Goal: Information Seeking & Learning: Check status

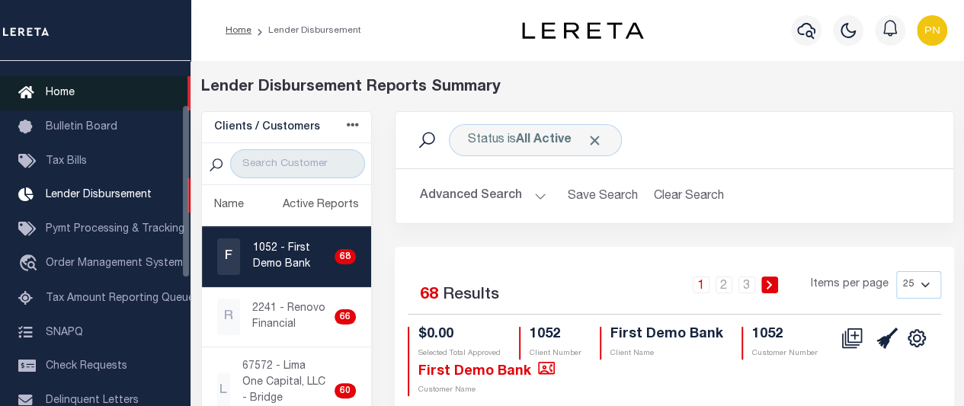
scroll to position [25, 0]
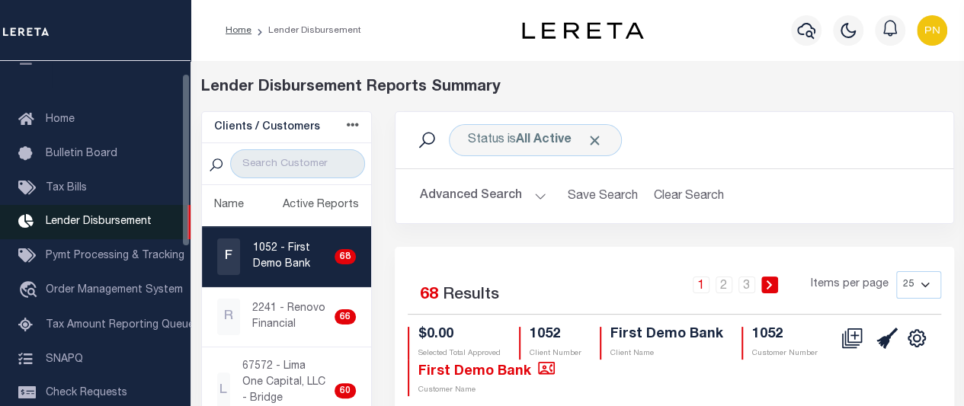
click at [99, 220] on span "Lender Disbursement" at bounding box center [99, 221] width 106 height 11
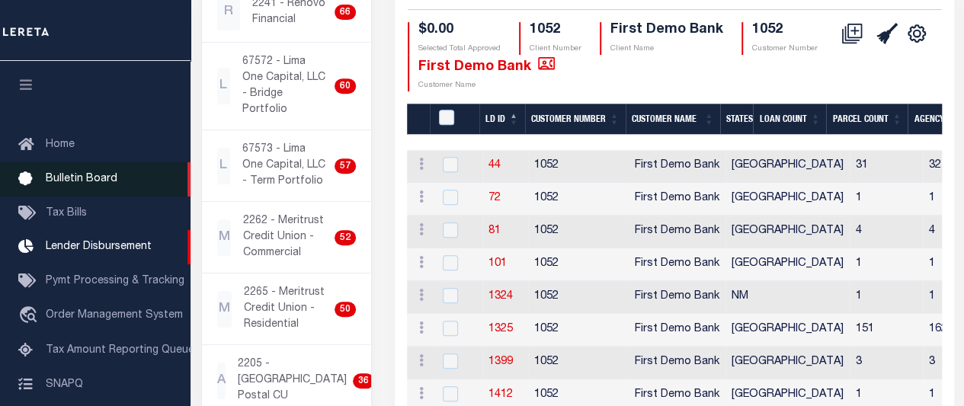
click at [83, 184] on span "Bulletin Board" at bounding box center [82, 179] width 72 height 11
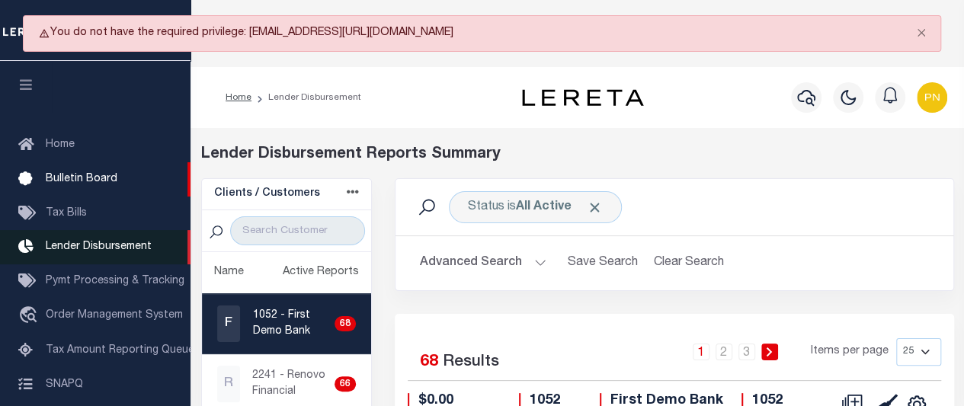
click at [78, 252] on span "Lender Disbursement" at bounding box center [99, 247] width 106 height 11
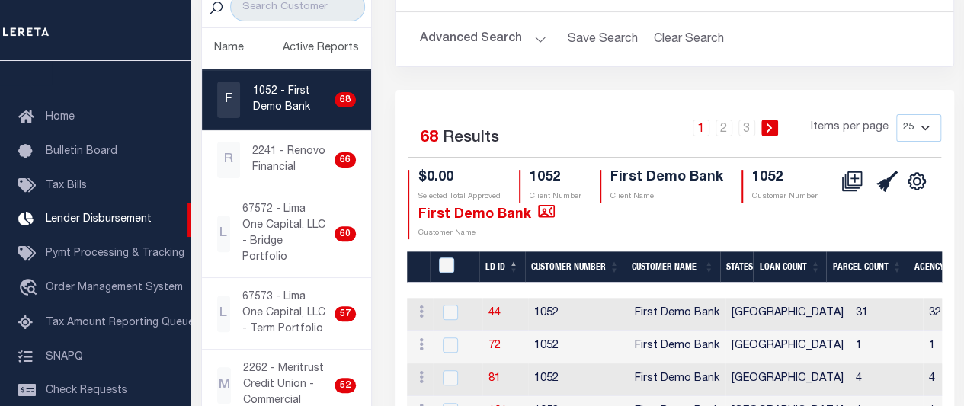
scroll to position [76, 0]
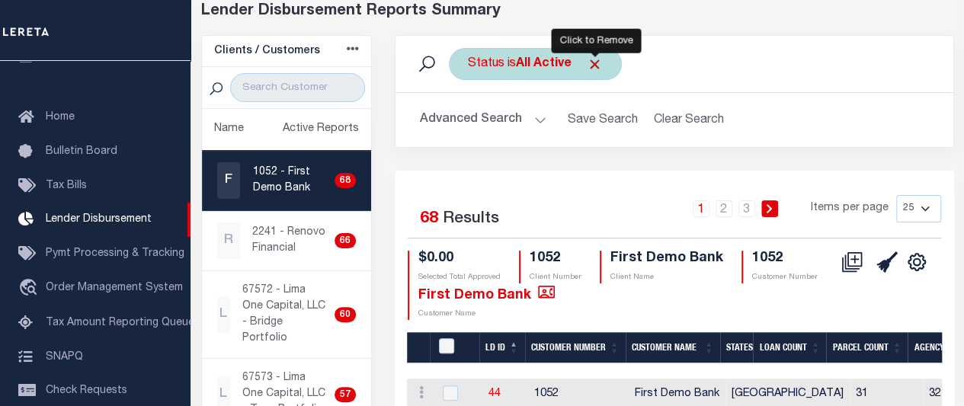
click at [599, 62] on span "Click to Remove" at bounding box center [595, 64] width 16 height 16
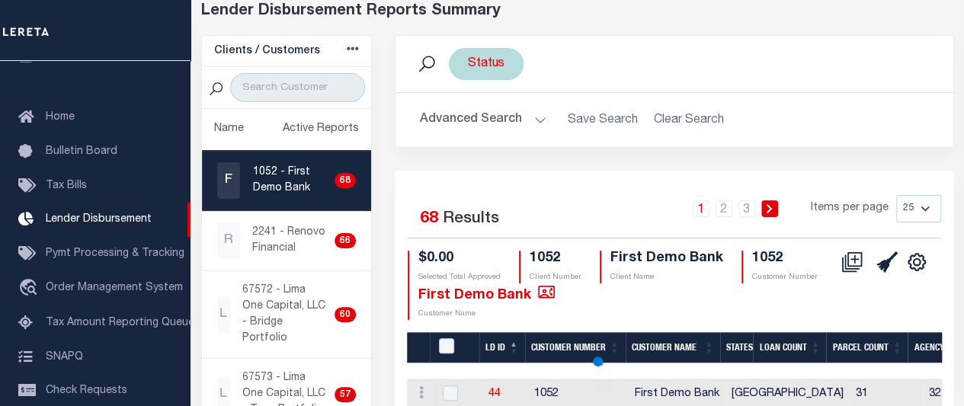
click at [496, 70] on div "Status" at bounding box center [486, 64] width 75 height 32
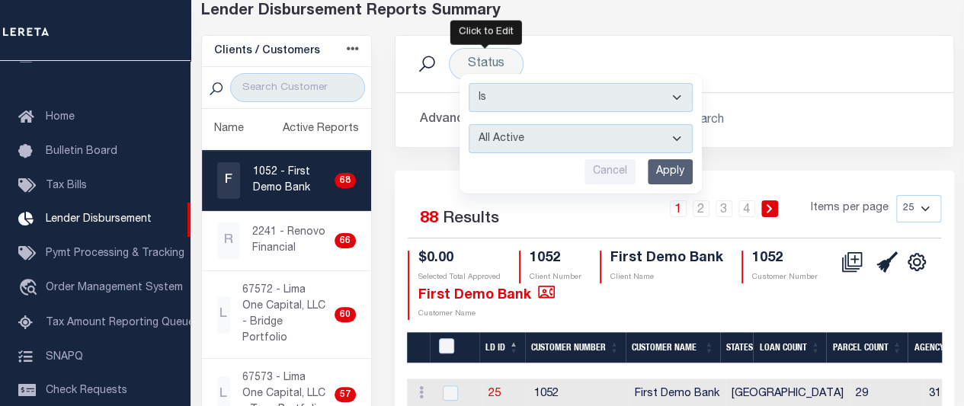
click at [792, 56] on div "Status Is Contains All Active Approval In Progress Batching In Progress Complet…" at bounding box center [674, 64] width 533 height 32
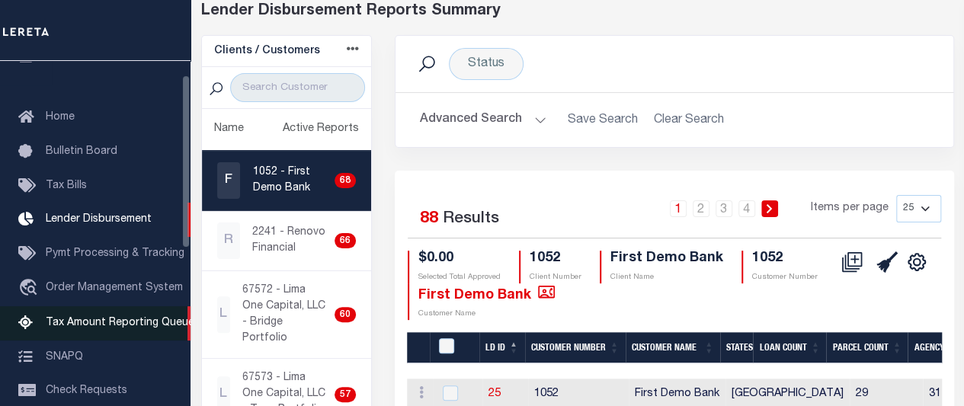
click at [84, 328] on span "Tax Amount Reporting Queue" at bounding box center [120, 323] width 149 height 11
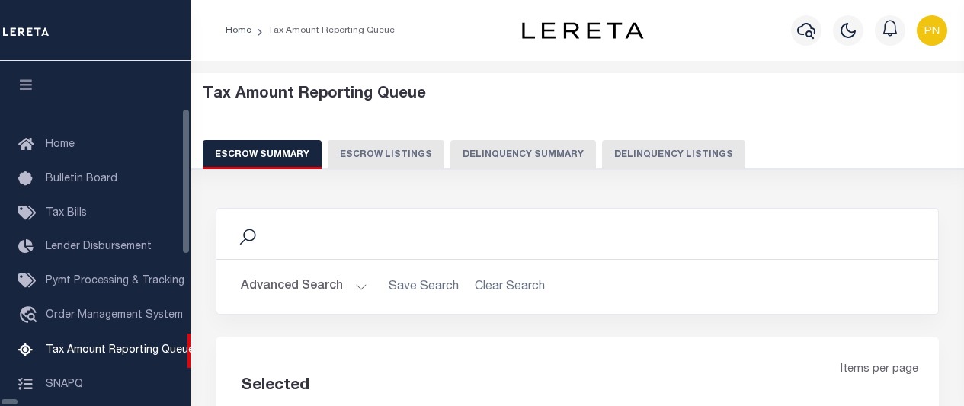
select select "100"
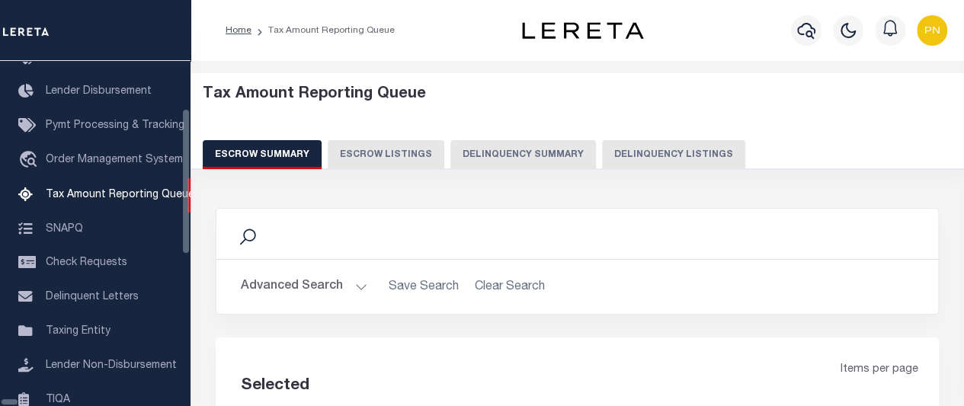
scroll to position [155, 0]
select select "100"
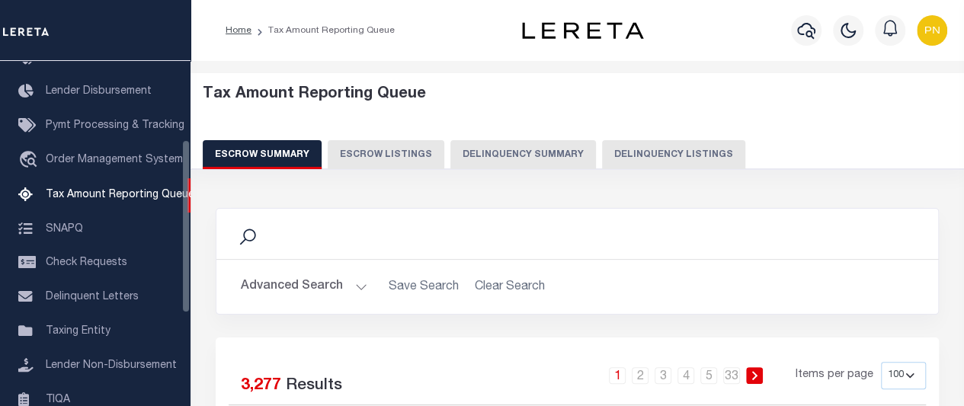
click at [276, 246] on div "Search" at bounding box center [577, 234] width 722 height 50
click at [251, 232] on icon at bounding box center [248, 237] width 20 height 20
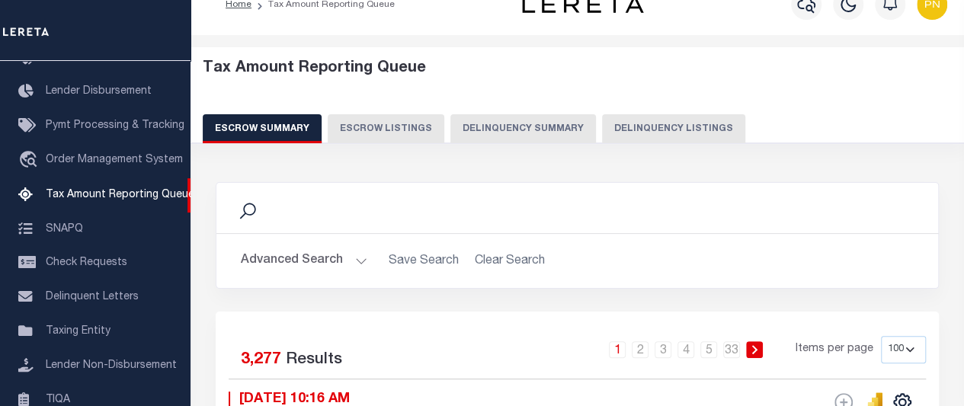
scroll to position [0, 0]
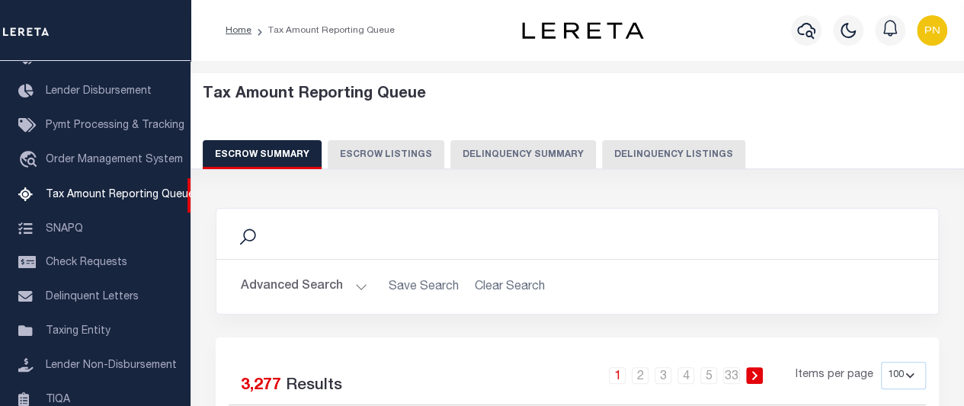
click at [248, 235] on icon at bounding box center [248, 237] width 20 height 20
click at [370, 158] on button "Escrow Listings" at bounding box center [386, 154] width 117 height 29
select select "100"
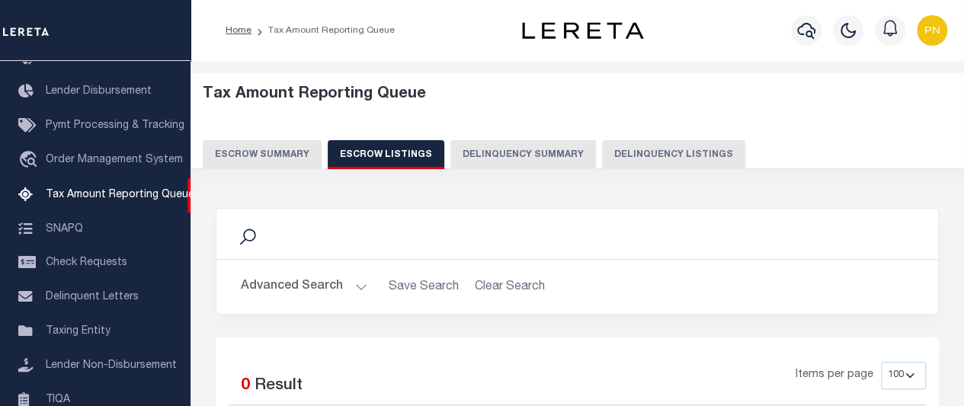
click at [249, 235] on icon at bounding box center [248, 237] width 20 height 20
click at [505, 162] on button "Delinquency Summary" at bounding box center [523, 154] width 146 height 29
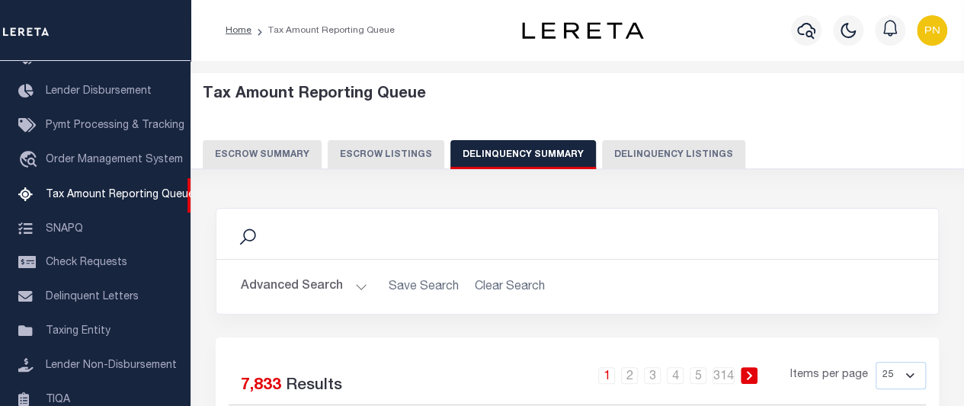
click at [675, 153] on button "Delinquency Listings" at bounding box center [673, 154] width 143 height 29
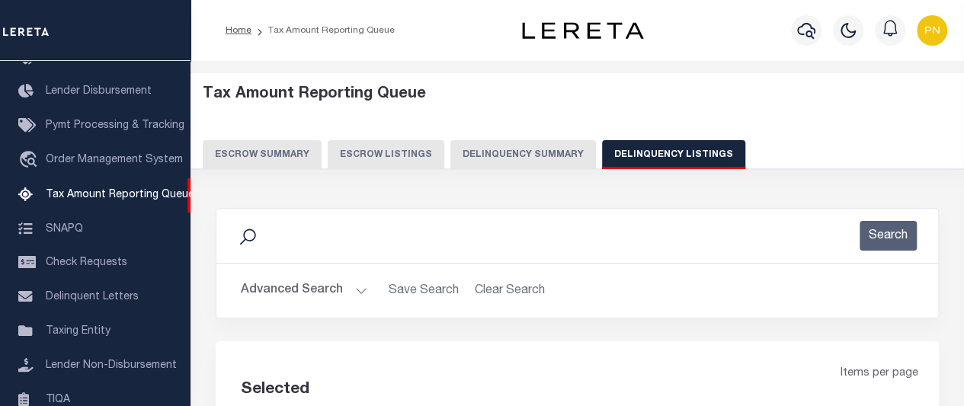
click at [250, 156] on button "Escrow Summary" at bounding box center [262, 154] width 119 height 29
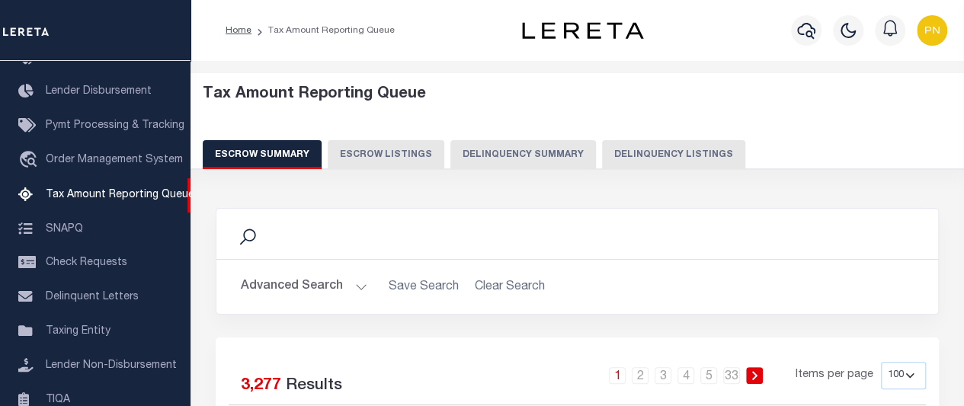
click at [658, 156] on button "Delinquency Listings" at bounding box center [673, 154] width 143 height 29
select select "100"
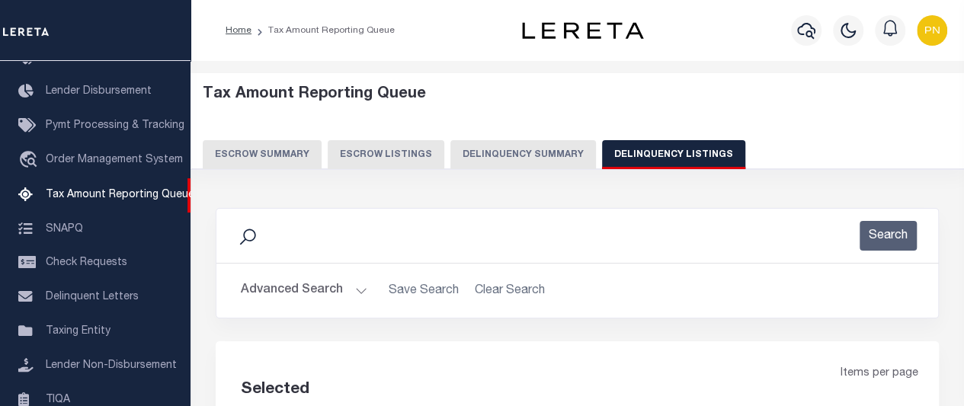
click at [267, 223] on div "Search" at bounding box center [577, 236] width 697 height 30
select select "100"
click at [270, 234] on div "Search" at bounding box center [577, 236] width 697 height 30
drag, startPoint x: 258, startPoint y: 234, endPoint x: 271, endPoint y: 235, distance: 12.3
click at [259, 235] on div "Search" at bounding box center [577, 236] width 697 height 30
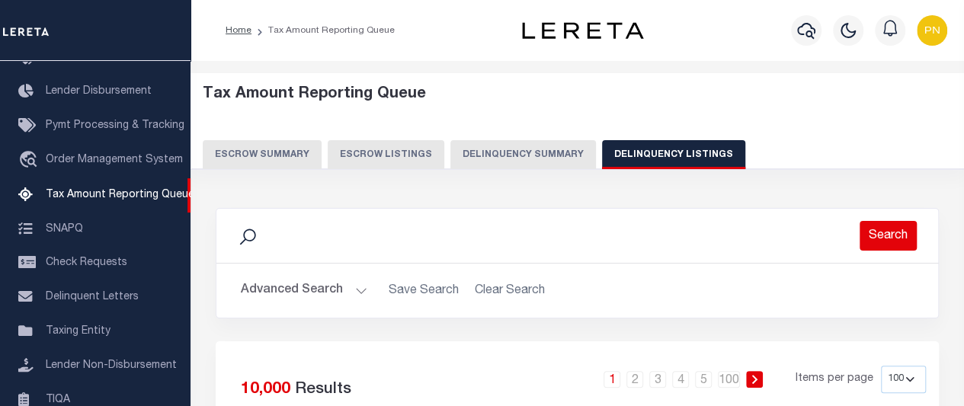
click at [876, 238] on button "Search" at bounding box center [888, 236] width 57 height 30
click at [285, 236] on div "Search" at bounding box center [577, 236] width 697 height 30
click at [285, 235] on div "Search" at bounding box center [577, 236] width 697 height 30
click at [287, 235] on div "Search" at bounding box center [577, 236] width 697 height 30
click at [590, 239] on div "Search" at bounding box center [577, 236] width 697 height 30
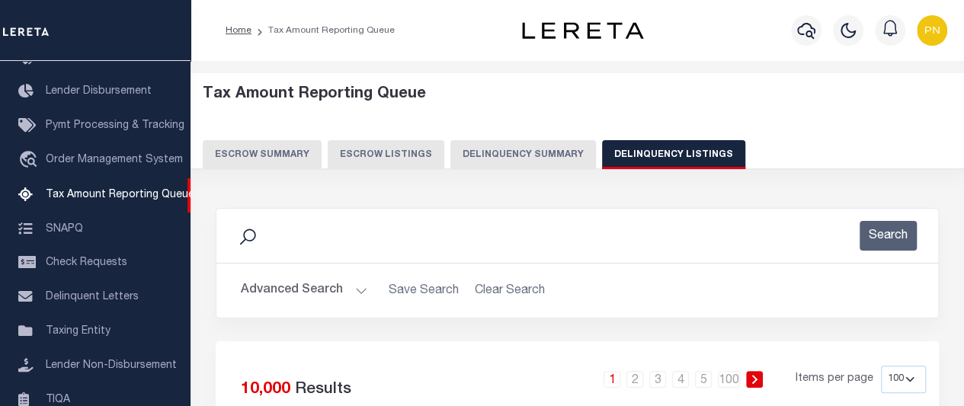
click at [453, 245] on div "Search" at bounding box center [577, 236] width 697 height 30
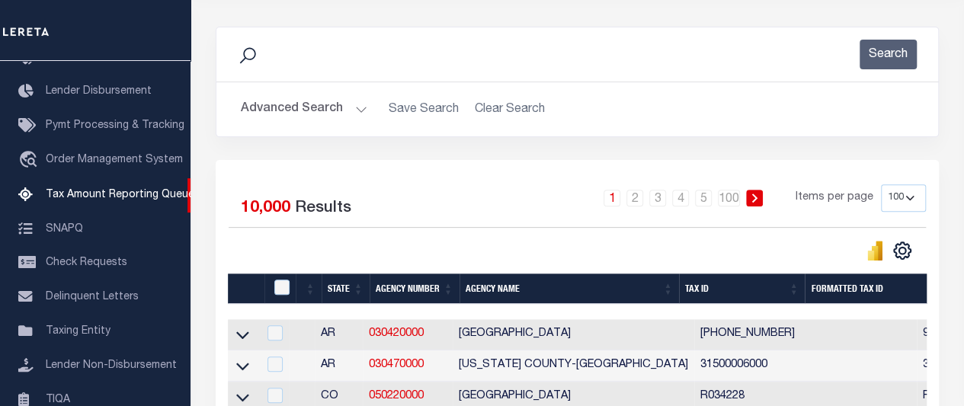
scroll to position [76, 0]
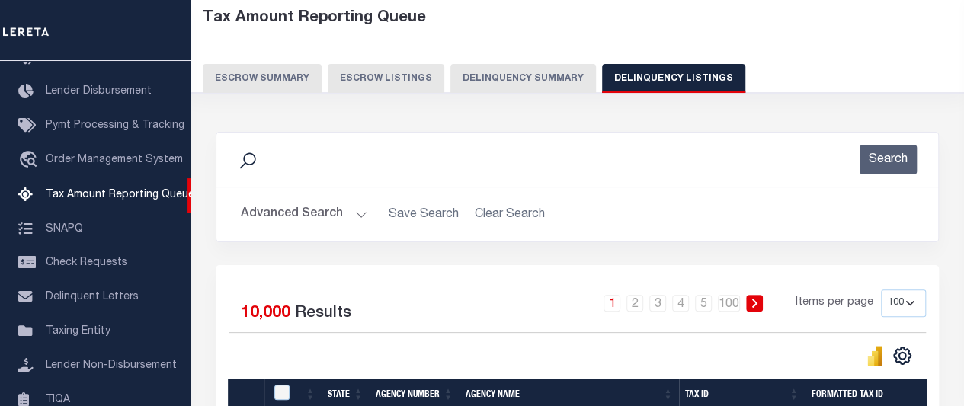
click at [412, 212] on h2 "Advanced Search Save Search Clear Search" at bounding box center [577, 215] width 697 height 30
click at [273, 155] on div "Search" at bounding box center [577, 160] width 697 height 30
drag, startPoint x: 279, startPoint y: 157, endPoint x: 299, endPoint y: 158, distance: 19.8
click at [290, 158] on div "Search" at bounding box center [577, 160] width 697 height 30
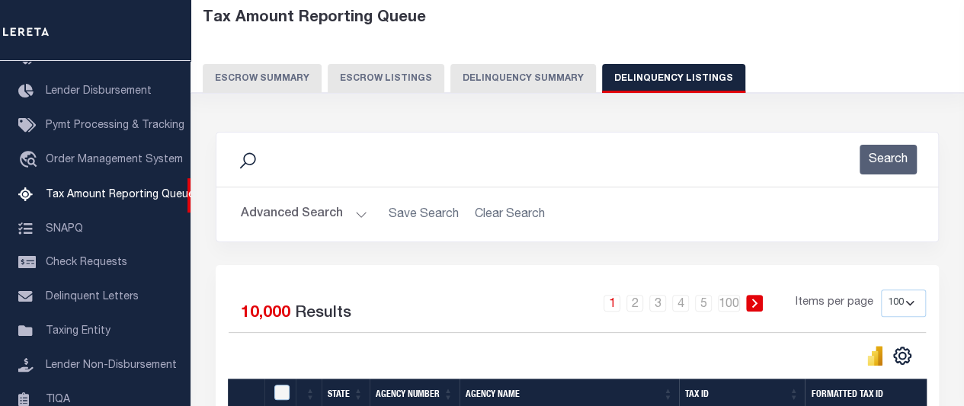
click at [299, 158] on div "Search" at bounding box center [577, 160] width 697 height 30
click at [304, 160] on div "Search" at bounding box center [577, 160] width 697 height 30
drag, startPoint x: 308, startPoint y: 161, endPoint x: 321, endPoint y: 161, distance: 13.0
click at [310, 162] on div "Search" at bounding box center [577, 160] width 697 height 30
drag, startPoint x: 321, startPoint y: 161, endPoint x: 345, endPoint y: 148, distance: 27.6
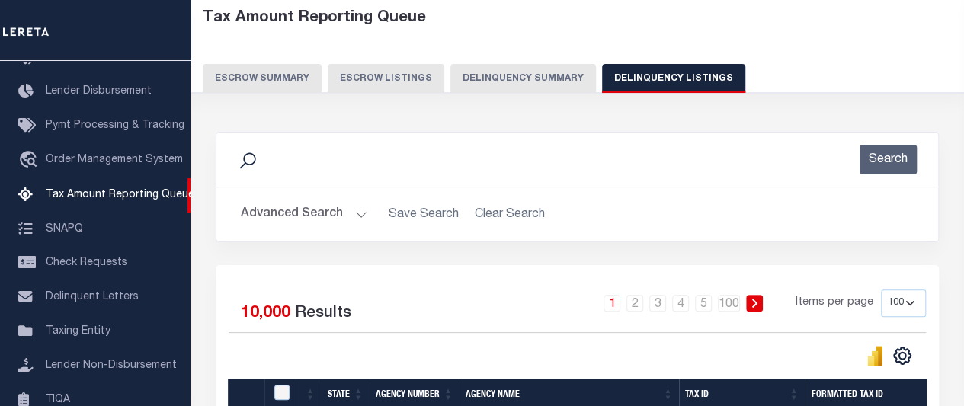
click at [322, 161] on div "Search" at bounding box center [577, 160] width 697 height 30
click at [344, 168] on div "Search" at bounding box center [577, 160] width 697 height 30
drag, startPoint x: 346, startPoint y: 168, endPoint x: 393, endPoint y: 167, distance: 47.3
click at [348, 168] on div "Search" at bounding box center [577, 160] width 697 height 30
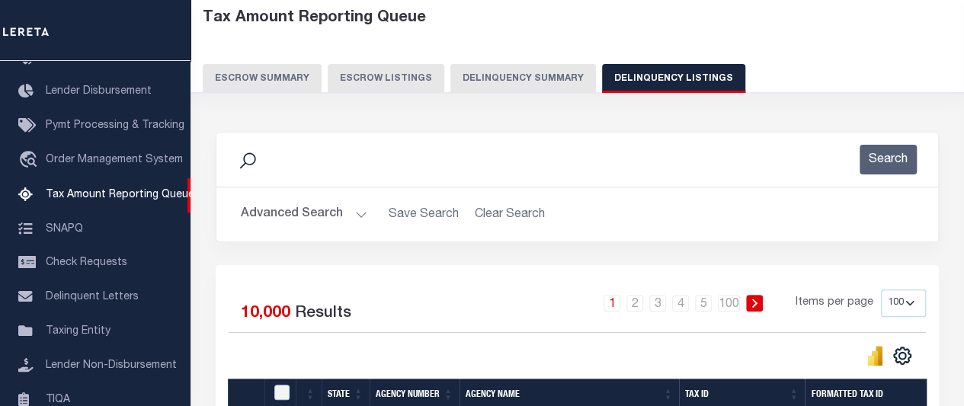
drag, startPoint x: 399, startPoint y: 167, endPoint x: 437, endPoint y: 173, distance: 38.6
click at [411, 170] on div "Search" at bounding box center [577, 160] width 697 height 30
click at [460, 178] on div "Search" at bounding box center [577, 160] width 722 height 54
drag, startPoint x: 460, startPoint y: 178, endPoint x: 283, endPoint y: 178, distance: 176.0
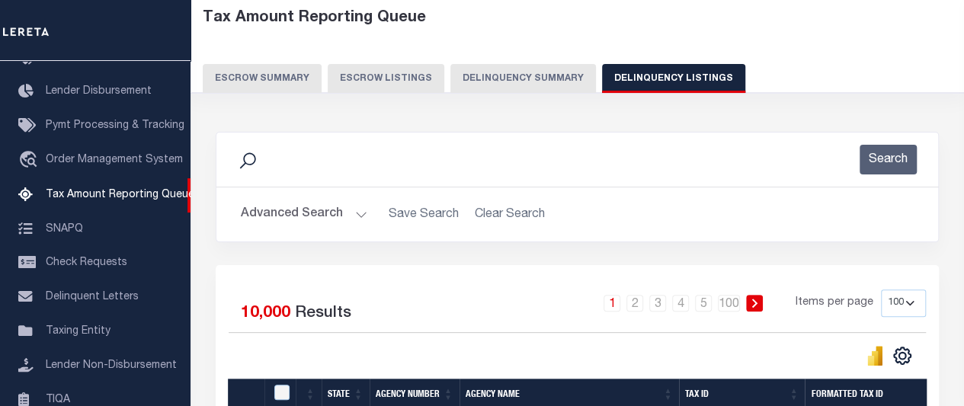
click at [453, 178] on div "Search" at bounding box center [577, 160] width 722 height 54
click at [283, 178] on div "Search" at bounding box center [577, 160] width 722 height 54
drag, startPoint x: 235, startPoint y: 162, endPoint x: 251, endPoint y: 153, distance: 17.8
click at [235, 161] on div "Search" at bounding box center [577, 160] width 697 height 30
click at [251, 153] on icon at bounding box center [248, 161] width 20 height 20
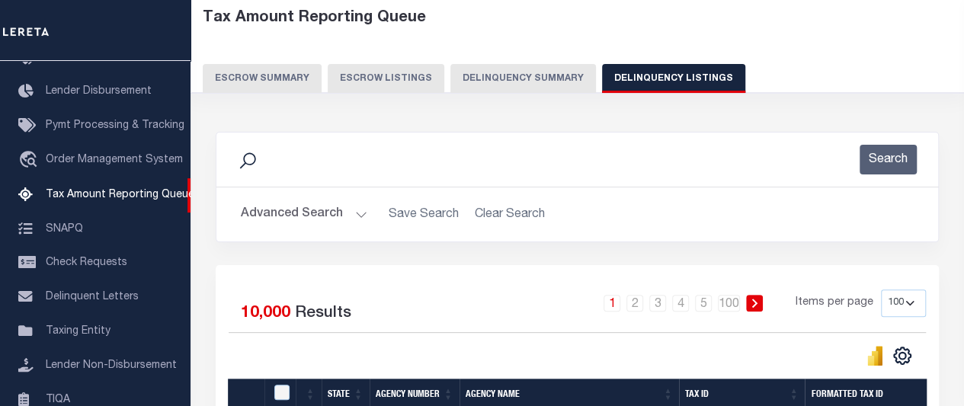
click at [251, 153] on icon at bounding box center [248, 161] width 20 height 20
click at [828, 165] on div "Search" at bounding box center [577, 160] width 697 height 30
click at [825, 155] on div "Search" at bounding box center [577, 160] width 697 height 30
drag, startPoint x: 809, startPoint y: 99, endPoint x: 750, endPoint y: 104, distance: 59.7
click at [790, 101] on div "Tax Amount Reporting Queue Escrow Summary Escrow Listings Delinquency Summary" at bounding box center [577, 57] width 803 height 120
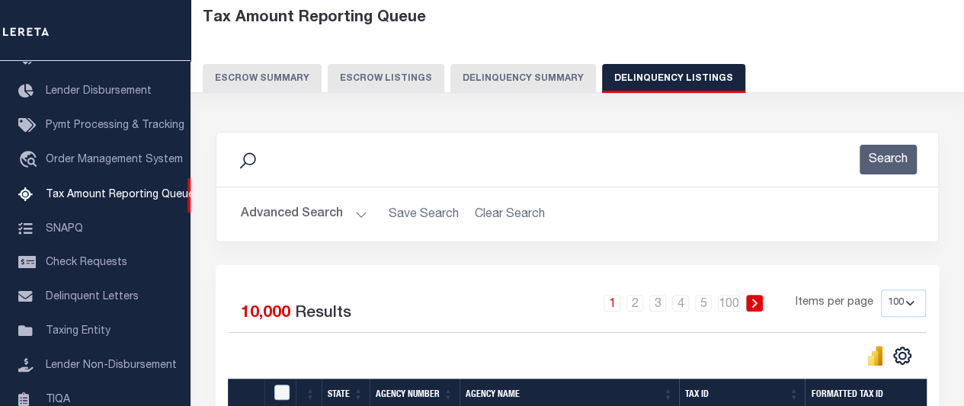
drag, startPoint x: 553, startPoint y: 110, endPoint x: 340, endPoint y: 105, distance: 213.4
click at [375, 110] on div "Tax Amount Reporting Queue Escrow Summary Escrow Listings Delinquency Summary" at bounding box center [577, 57] width 803 height 120
click at [340, 105] on div "Tax Amount Reporting Queue Escrow Summary Escrow Listings Delinquency Summary" at bounding box center [577, 57] width 803 height 120
drag, startPoint x: 271, startPoint y: 109, endPoint x: 272, endPoint y: 123, distance: 13.7
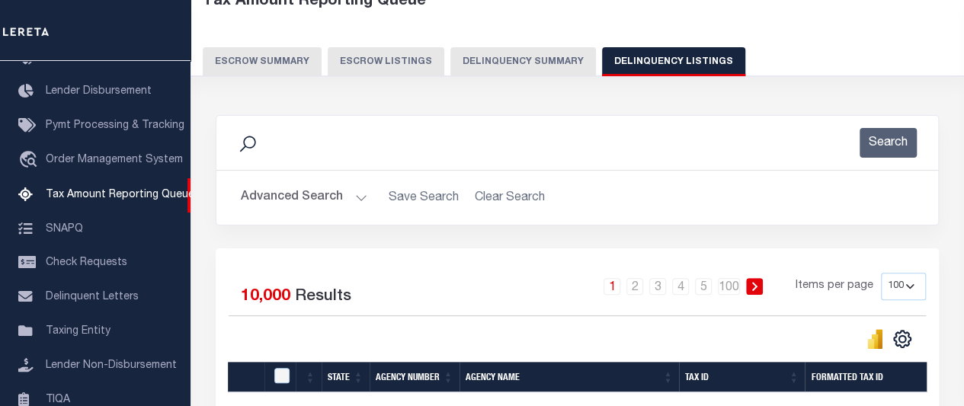
scroll to position [0, 0]
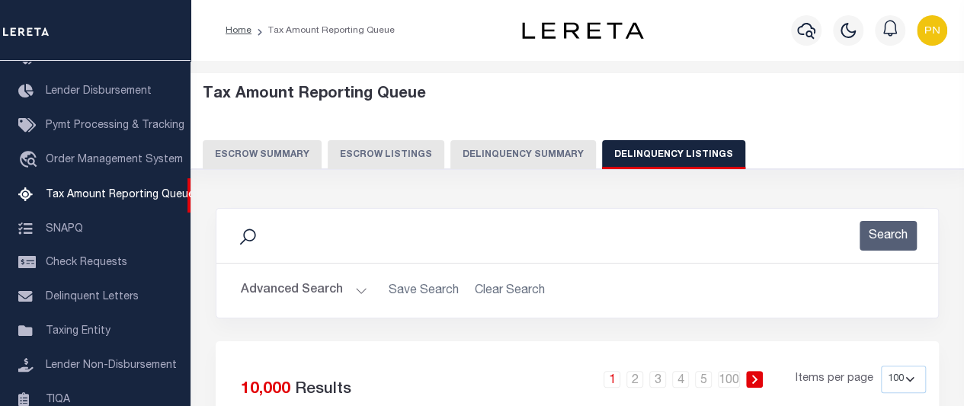
click at [309, 239] on div "Search" at bounding box center [577, 236] width 697 height 30
click at [354, 287] on button "Advanced Search" at bounding box center [304, 291] width 127 height 30
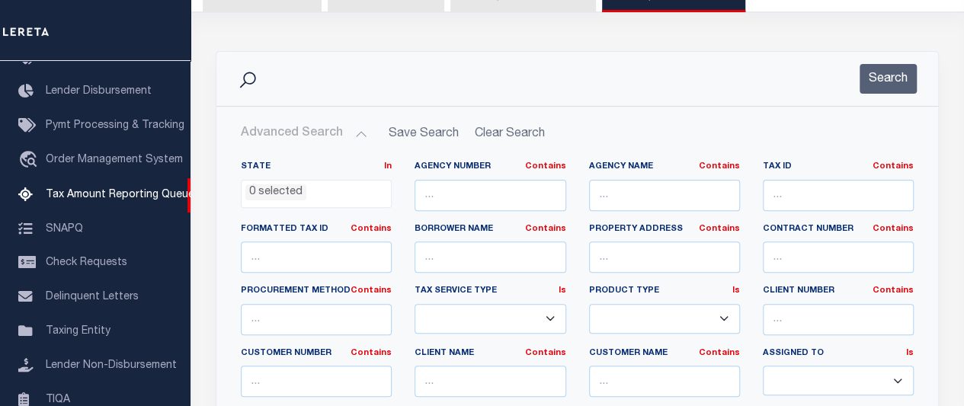
scroll to position [229, 0]
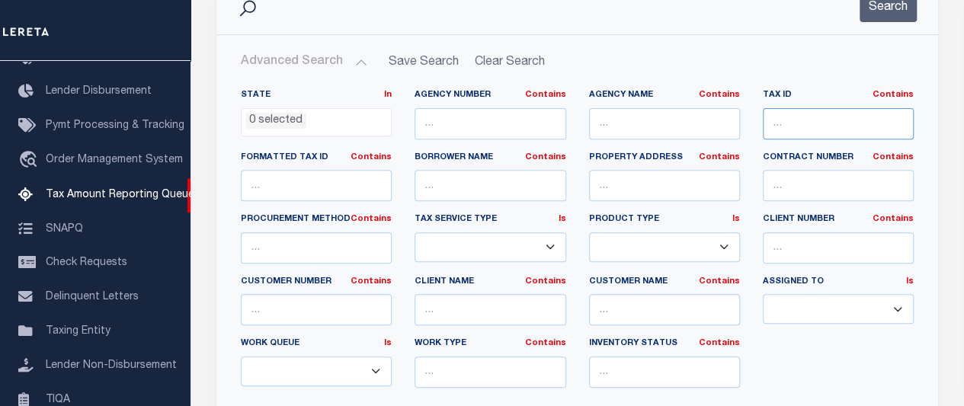
click at [802, 120] on input "text" at bounding box center [838, 123] width 151 height 31
paste input "0109563"
type input "0109563"
click at [889, 14] on button "Search" at bounding box center [888, 7] width 57 height 30
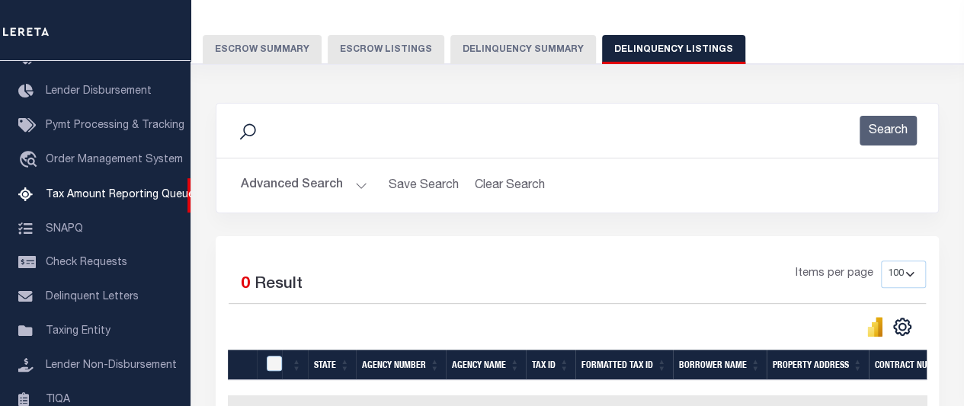
scroll to position [76, 0]
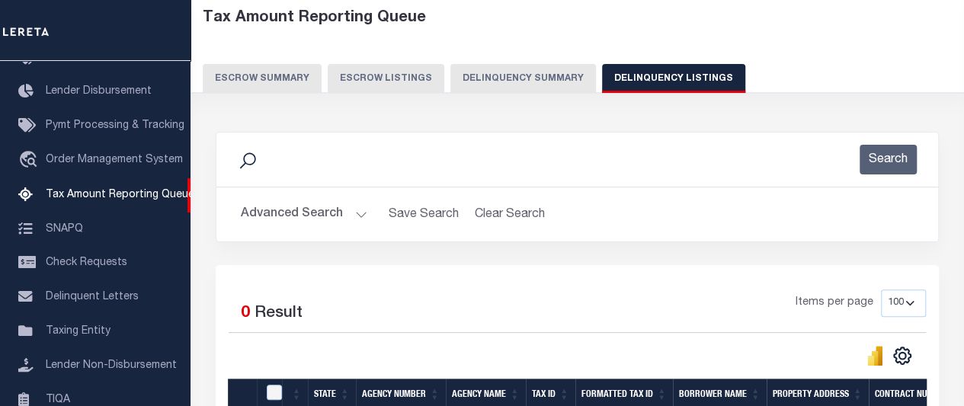
click at [343, 215] on button "Advanced Search" at bounding box center [304, 215] width 127 height 30
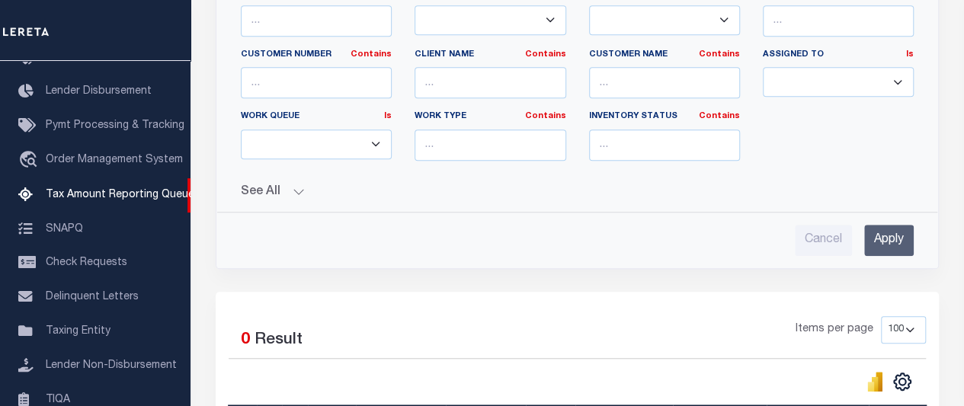
scroll to position [457, 0]
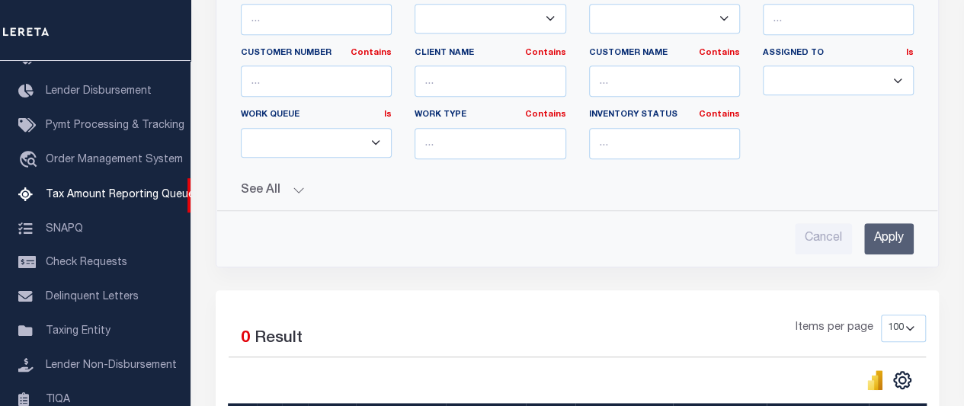
click at [882, 232] on input "Apply" at bounding box center [889, 238] width 50 height 31
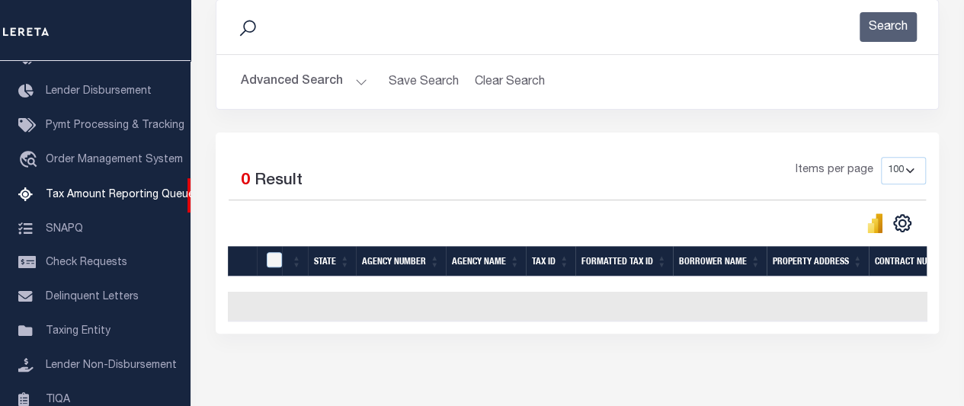
scroll to position [54, 0]
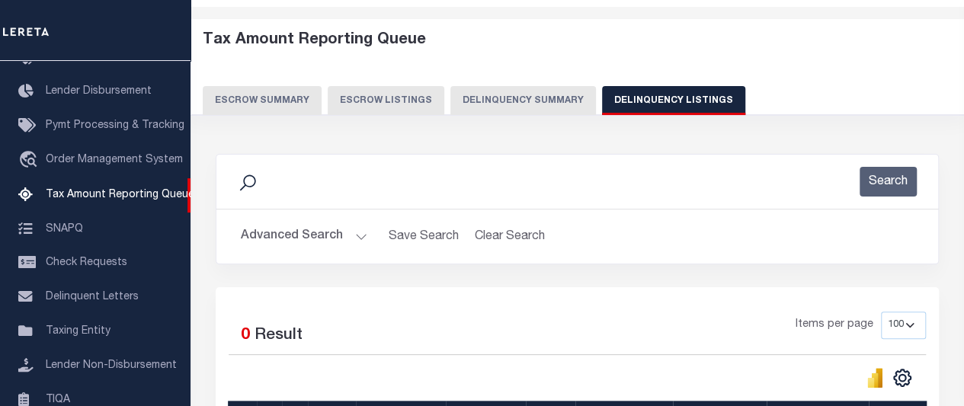
click at [343, 241] on button "Advanced Search" at bounding box center [304, 237] width 127 height 30
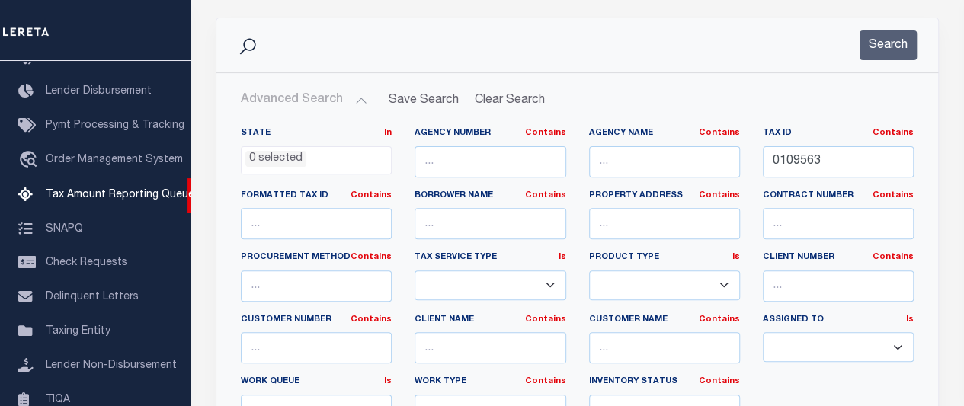
scroll to position [207, 0]
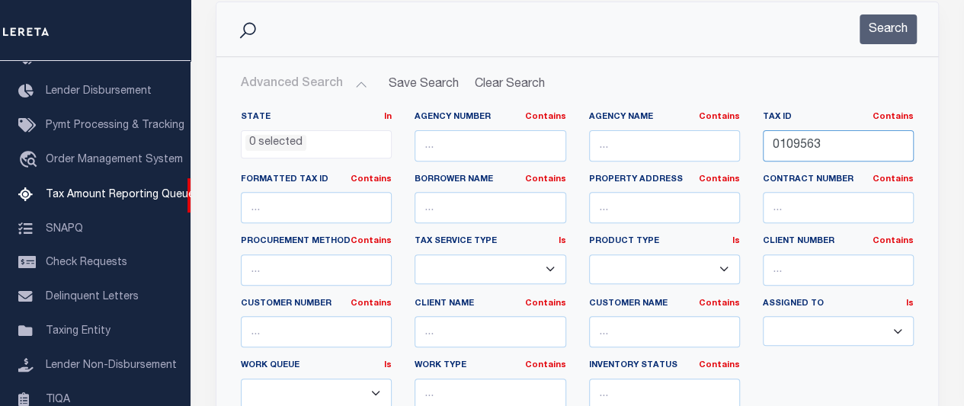
drag, startPoint x: 825, startPoint y: 144, endPoint x: 756, endPoint y: 152, distance: 69.8
click at [756, 152] on div "Tax ID Contains Contains Is 0109563" at bounding box center [838, 142] width 174 height 62
click at [820, 338] on select "--Unassigned-- --Others-- --Unassigned-- [PERSON_NAME] [PERSON_NAME] [PERSON_NA…" at bounding box center [838, 331] width 151 height 30
click at [610, 56] on hr at bounding box center [577, 56] width 722 height 1
click at [448, 143] on input "text" at bounding box center [490, 145] width 151 height 31
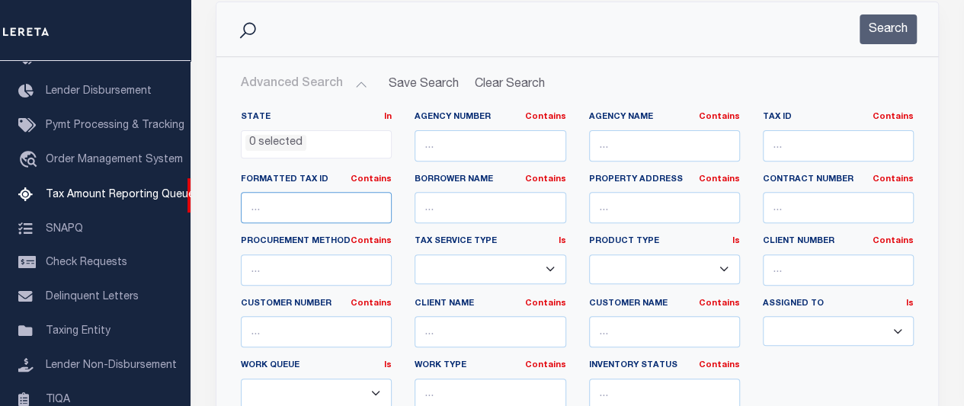
click at [319, 208] on input "text" at bounding box center [316, 207] width 151 height 31
paste input "0109563"
type input "0109563"
click at [884, 30] on button "Search" at bounding box center [888, 29] width 57 height 30
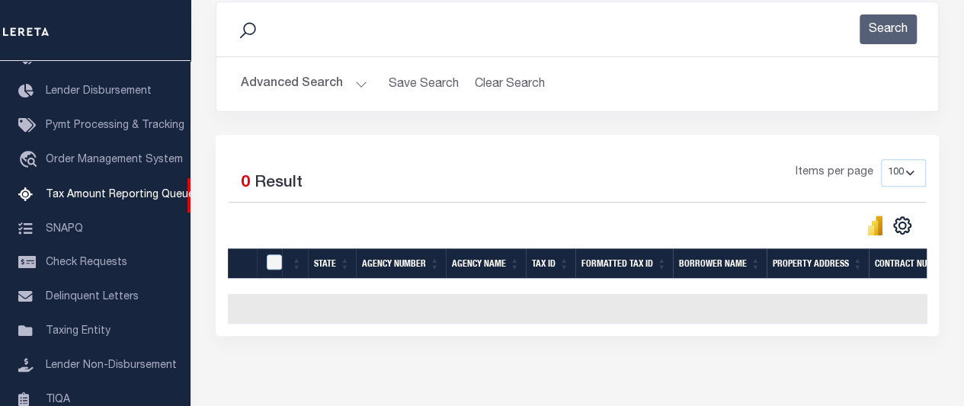
click at [351, 83] on button "Advanced Search" at bounding box center [304, 84] width 127 height 30
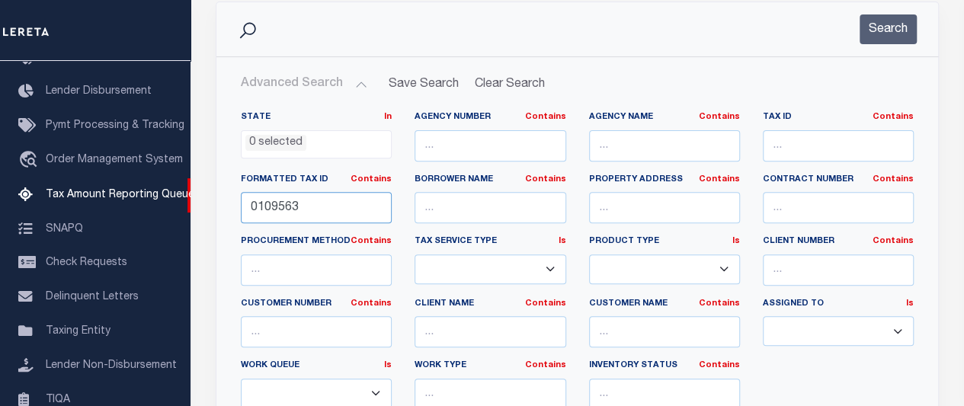
drag, startPoint x: 314, startPoint y: 208, endPoint x: 220, endPoint y: 200, distance: 94.0
click at [220, 200] on div "State In In AK AL AR AZ CA CO CT DC DE FL GA GU HI IA ID IL IN KS [GEOGRAPHIC_D…" at bounding box center [577, 274] width 720 height 350
click at [803, 207] on input "text" at bounding box center [838, 207] width 151 height 31
paste input "0109563"
type input "0109563"
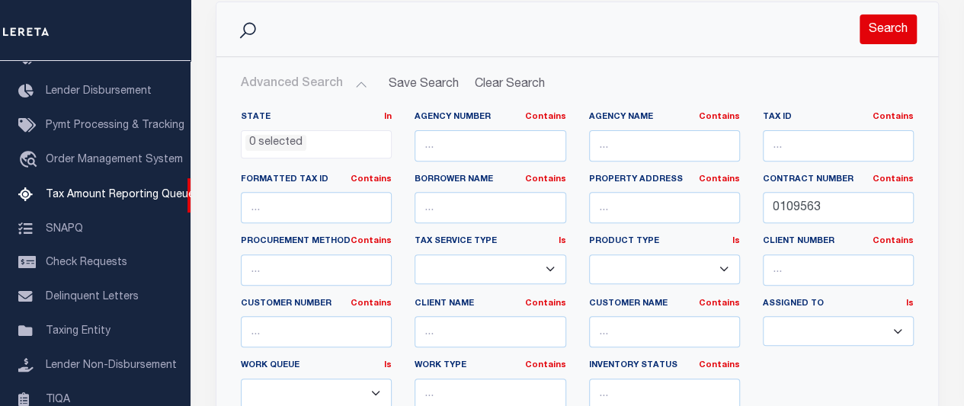
click at [890, 35] on button "Search" at bounding box center [888, 29] width 57 height 30
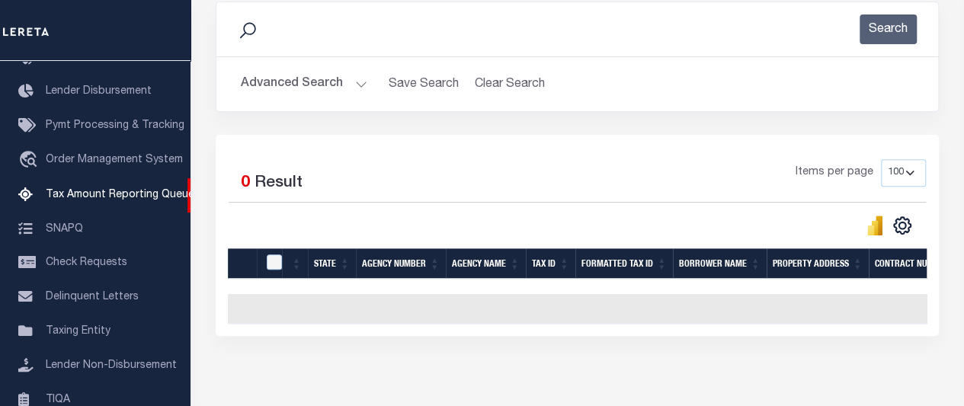
click at [355, 85] on button "Advanced Search" at bounding box center [304, 84] width 127 height 30
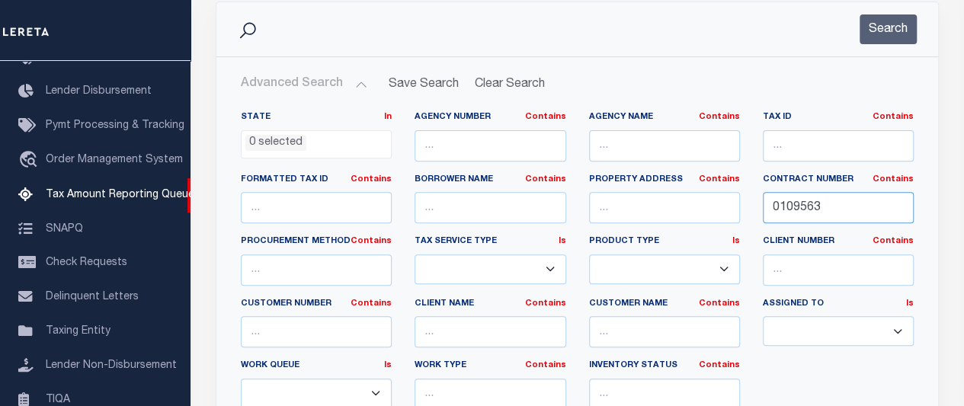
drag, startPoint x: 726, startPoint y: 210, endPoint x: 694, endPoint y: 208, distance: 32.0
click at [694, 210] on div "State In In AK AL AR AZ CA CO CT DC DE FL GA GU HI IA ID IL IN KS KY LA MA MD M…" at bounding box center [577, 266] width 696 height 311
click at [465, 141] on input "text" at bounding box center [490, 145] width 151 height 31
paste input "0109563"
type input "0109563"
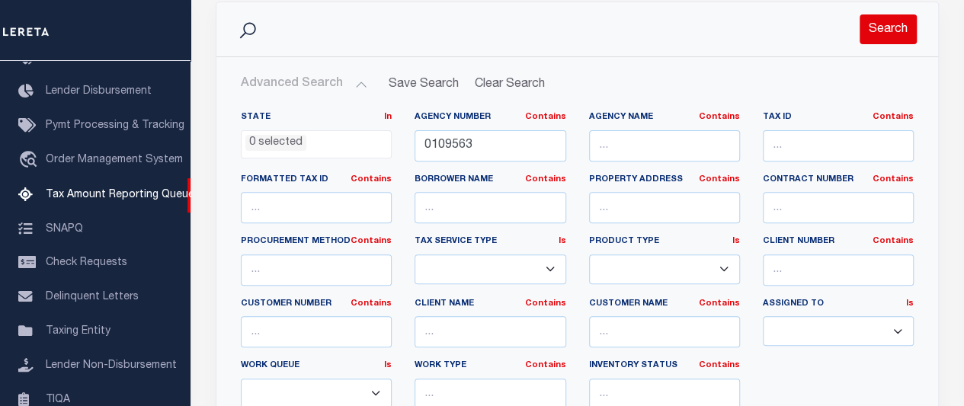
click at [883, 37] on button "Search" at bounding box center [888, 29] width 57 height 30
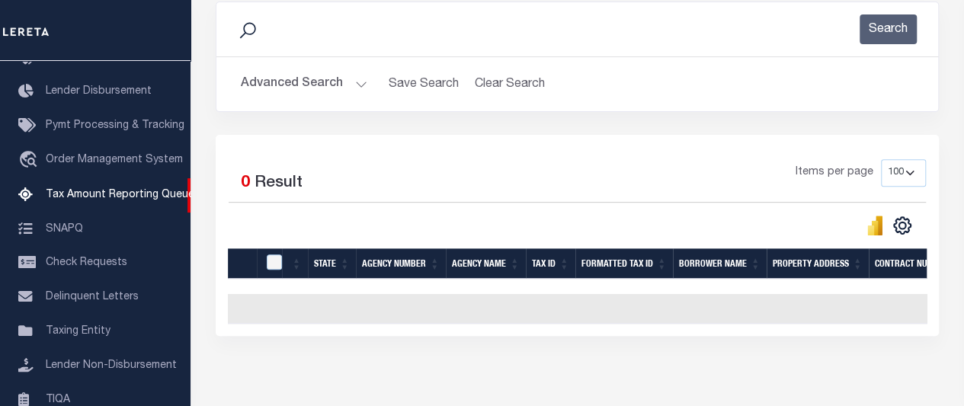
click at [345, 85] on button "Advanced Search" at bounding box center [304, 84] width 127 height 30
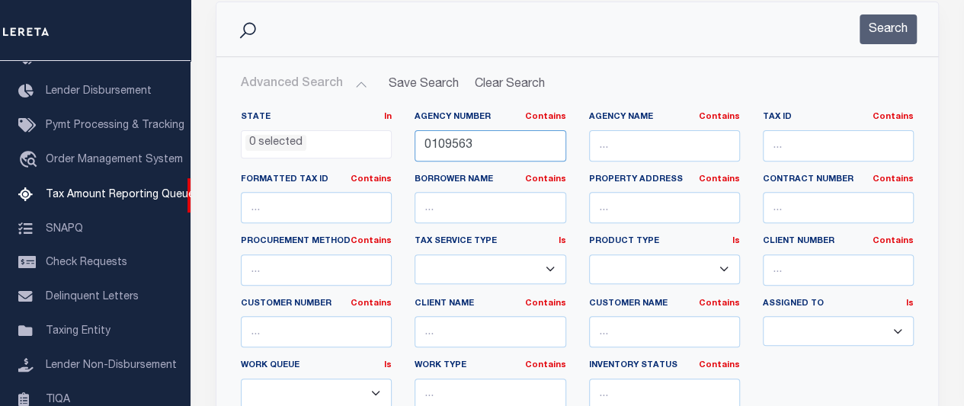
drag, startPoint x: 514, startPoint y: 144, endPoint x: 361, endPoint y: 152, distance: 152.6
click at [361, 152] on div "State In In AK AL AR AZ CA CO CT DC DE FL GA GU HI IA ID IL IN KS KY LA MA MD M…" at bounding box center [577, 266] width 696 height 311
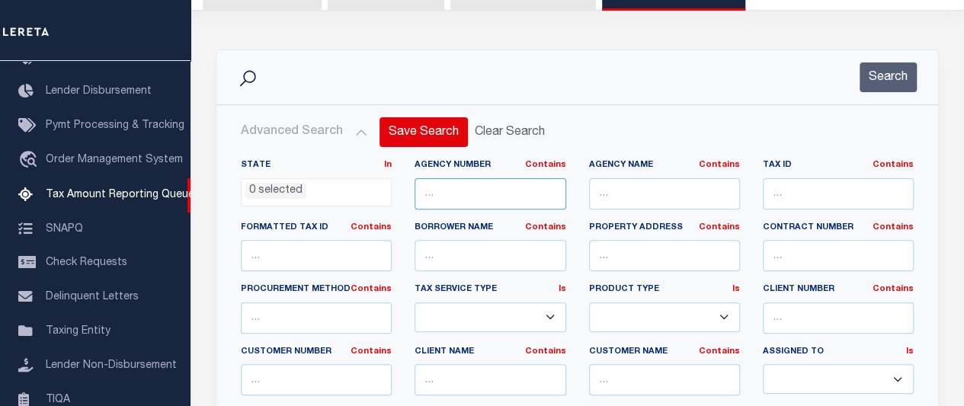
scroll to position [130, 0]
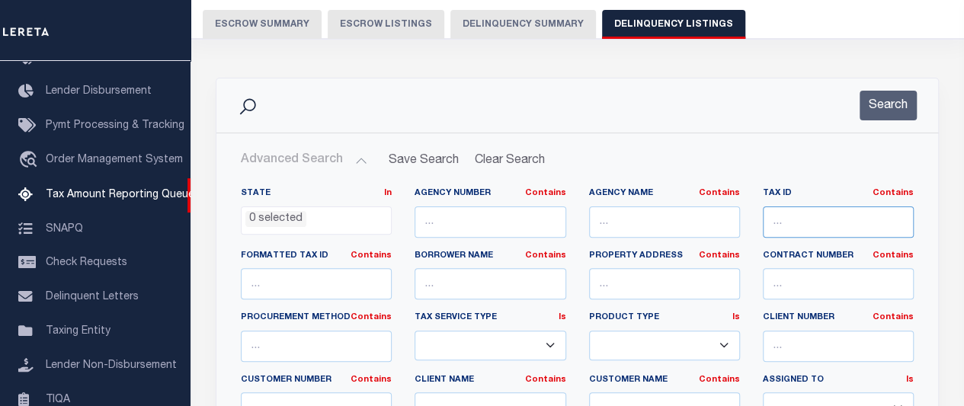
click at [839, 226] on input "text" at bounding box center [838, 222] width 151 height 31
paste input "0109563"
type input "0109563"
click at [883, 107] on button "Search" at bounding box center [888, 106] width 57 height 30
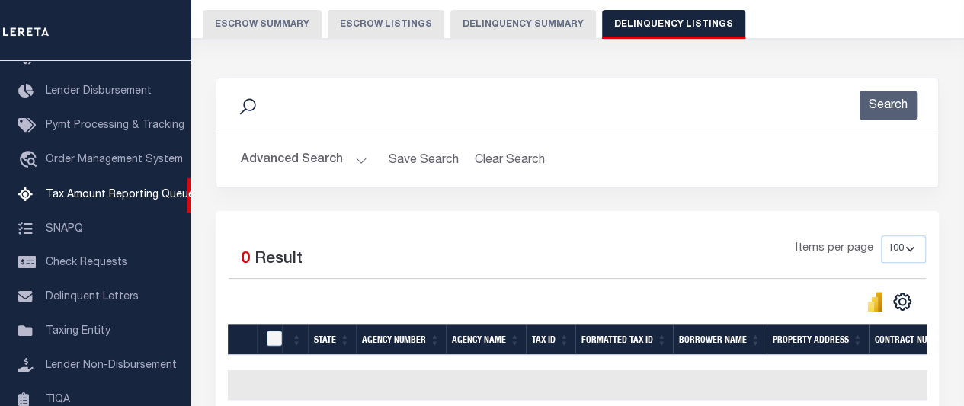
click at [344, 156] on button "Advanced Search" at bounding box center [304, 161] width 127 height 30
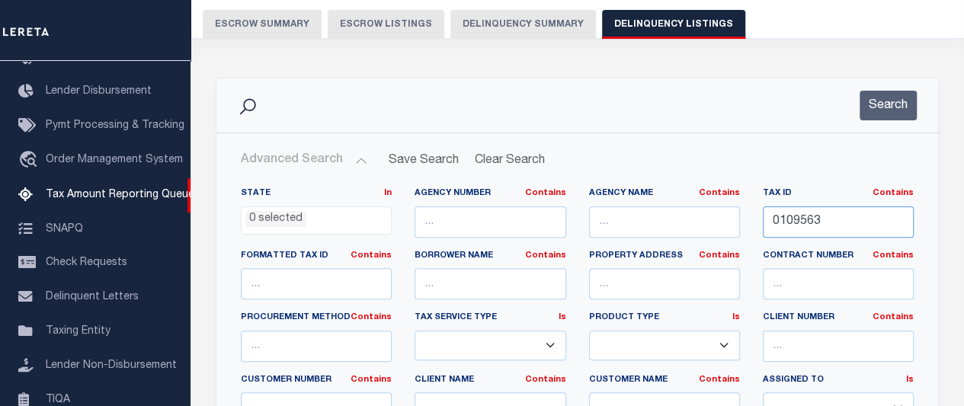
drag, startPoint x: 839, startPoint y: 217, endPoint x: 726, endPoint y: 222, distance: 113.6
click at [726, 222] on div "State In In AK AL AR AZ CA CO CT DC DE FL GA GU HI IA ID IL IN KS KY LA MA MD M…" at bounding box center [577, 342] width 696 height 311
click at [305, 214] on ul "0 selected" at bounding box center [316, 217] width 149 height 21
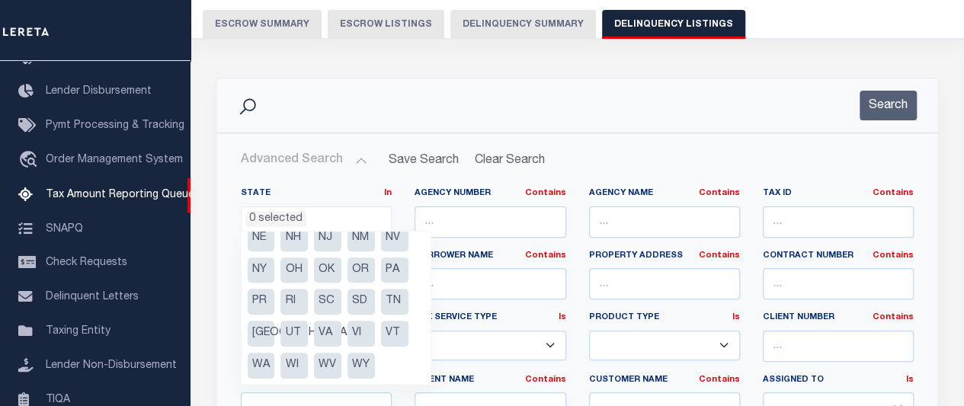
scroll to position [128, 0]
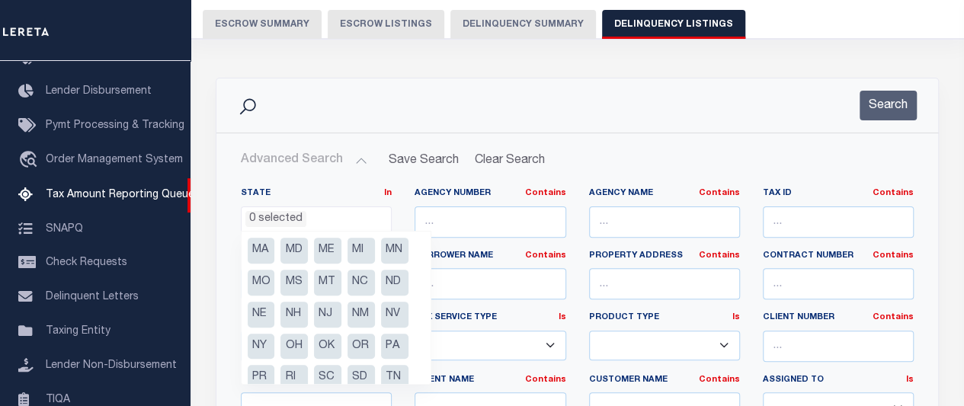
click at [359, 283] on li "NC" at bounding box center [361, 283] width 27 height 26
select select "NC"
click at [515, 95] on div "Search" at bounding box center [577, 106] width 697 height 30
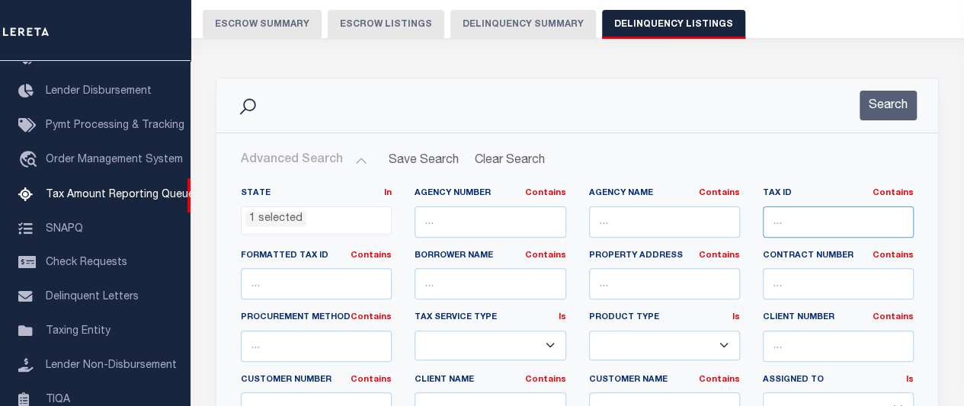
click at [840, 210] on input "text" at bounding box center [838, 222] width 151 height 31
paste input "0109563"
type input "0109563"
click at [887, 107] on button "Search" at bounding box center [888, 106] width 57 height 30
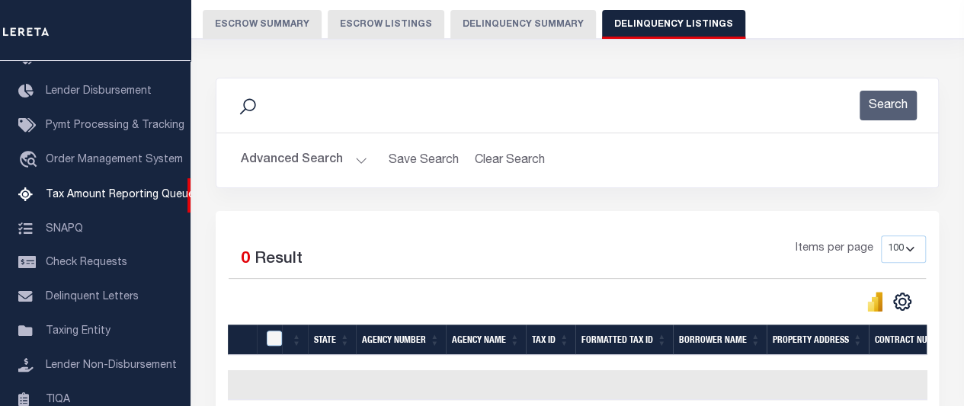
click at [348, 159] on button "Advanced Search" at bounding box center [304, 161] width 127 height 30
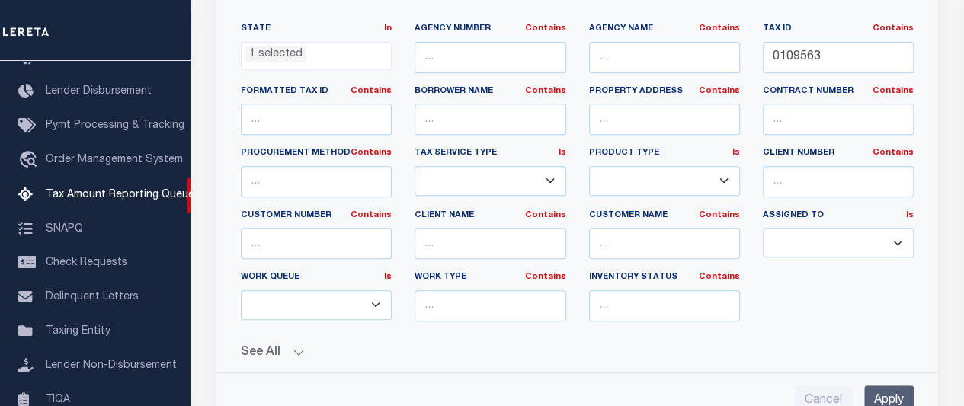
scroll to position [207, 0]
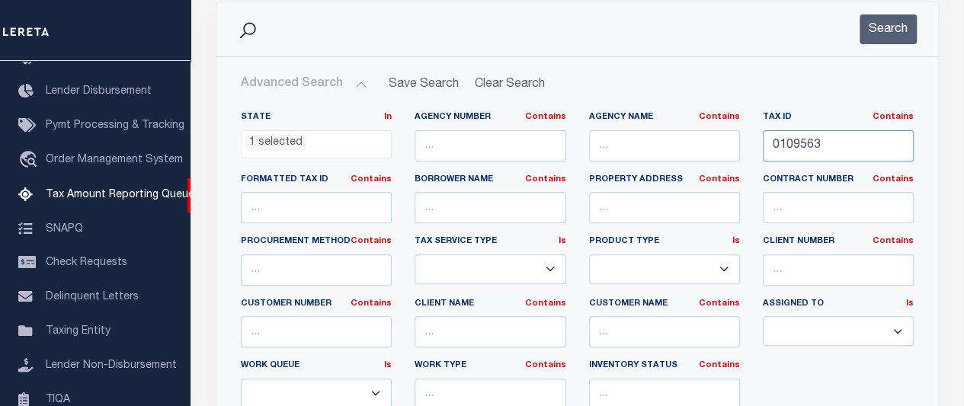
drag, startPoint x: 852, startPoint y: 158, endPoint x: 748, endPoint y: 155, distance: 103.7
click at [748, 155] on div "State In In AK AL AR AZ CA CO CT DC DE FL GA GU HI IA ID IL IN KS KY LA MA MD M…" at bounding box center [577, 266] width 696 height 311
click at [474, 155] on input "text" at bounding box center [490, 145] width 151 height 31
click at [555, 264] on select "--Select-- ESCROW NonESCROW" at bounding box center [490, 270] width 151 height 30
click at [838, 362] on div "State In In AK AL AR AZ CA CO CT DC DE FL GA GU HI IA ID IL IN KS KY LA MA MD M…" at bounding box center [577, 266] width 696 height 311
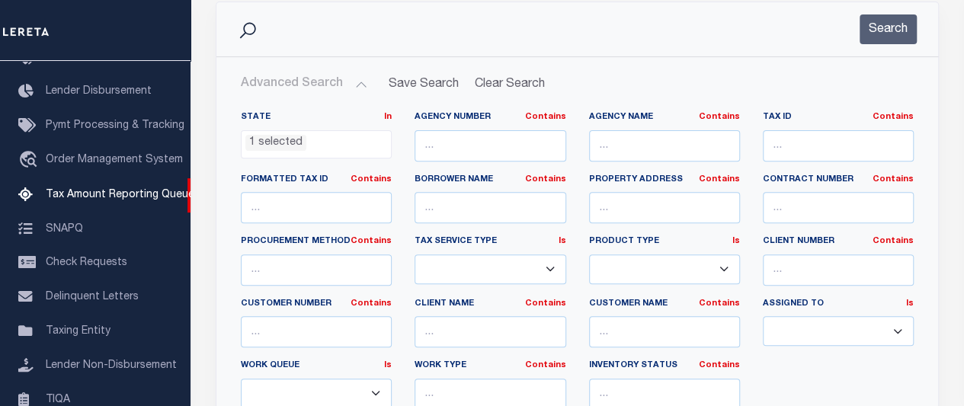
click at [550, 267] on select "--Select-- ESCROW NonESCROW" at bounding box center [490, 270] width 151 height 30
click at [415, 255] on select "--Select-- ESCROW NonESCROW" at bounding box center [490, 270] width 151 height 30
drag, startPoint x: 549, startPoint y: 261, endPoint x: 540, endPoint y: 261, distance: 9.9
click at [549, 261] on select "--Select-- ESCROW NonESCROW" at bounding box center [490, 270] width 151 height 30
select select
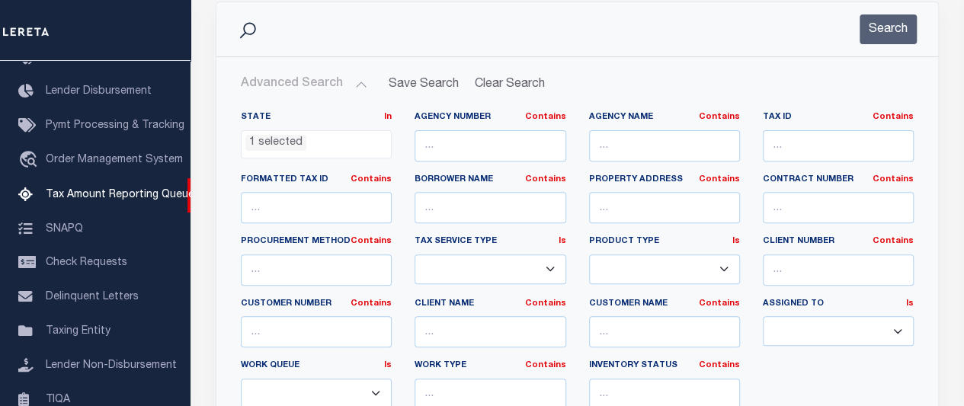
click at [415, 255] on select "--Select-- ESCROW NonESCROW" at bounding box center [490, 270] width 151 height 30
click at [710, 267] on select "--ALL-- Escrow PayBack Escrow Pay Direct DTRACK Annual Delinquency" at bounding box center [664, 270] width 151 height 30
click at [904, 335] on select "--Unassigned-- --Others-- --Unassigned-- [PERSON_NAME] [PERSON_NAME] [PERSON_NA…" at bounding box center [838, 331] width 151 height 30
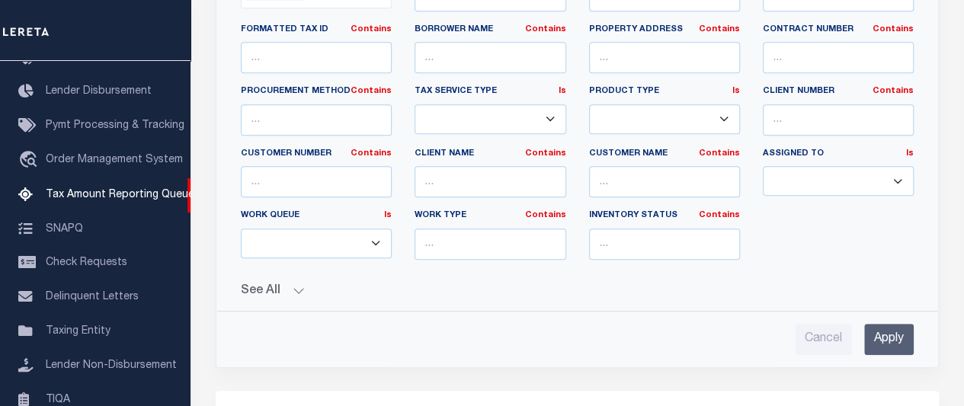
scroll to position [359, 0]
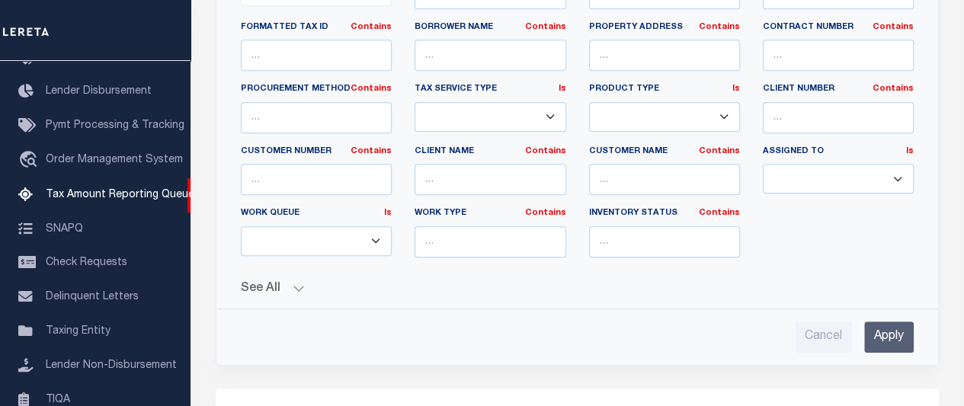
click at [894, 181] on select "--Unassigned-- --Others-- --Unassigned-- [PERSON_NAME] [PERSON_NAME] [PERSON_NA…" at bounding box center [838, 179] width 151 height 30
select select "[PERSON_NAME]"
click at [763, 164] on select "--Unassigned-- --Others-- --Unassigned-- [PERSON_NAME] [PERSON_NAME] [PERSON_NA…" at bounding box center [838, 179] width 151 height 30
click at [808, 252] on div "State In In AK AL AR AZ CA CO CT DC DE FL GA GU HI IA ID IL IN KS KY LA MA MD M…" at bounding box center [577, 114] width 696 height 311
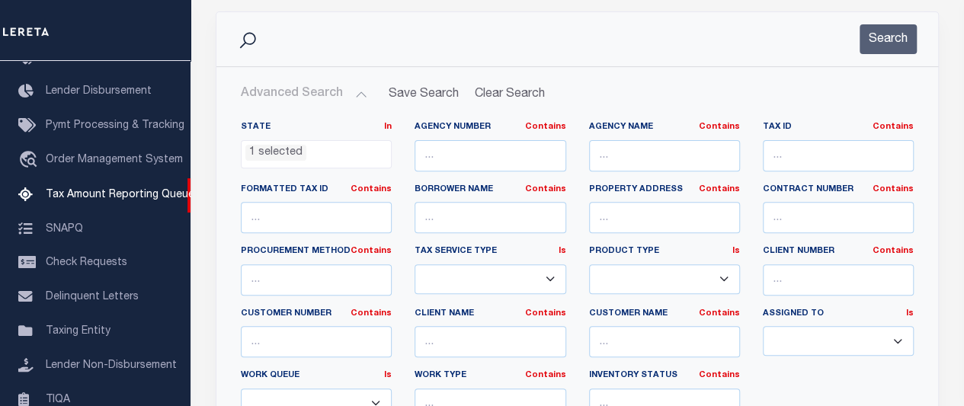
scroll to position [130, 0]
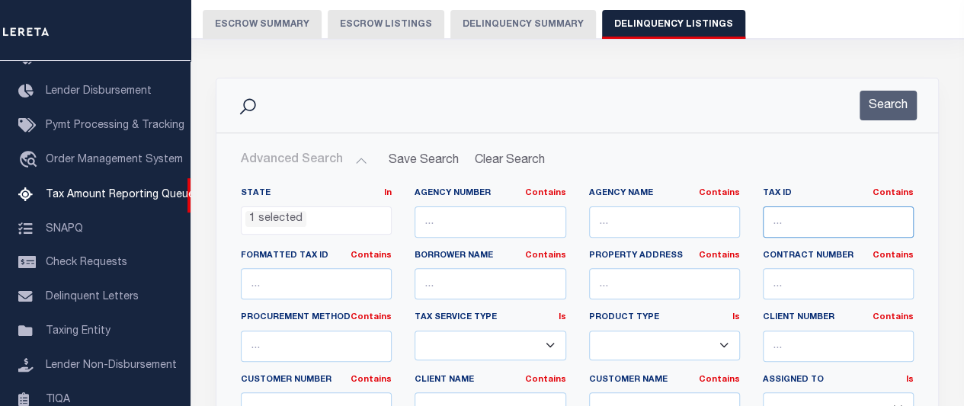
click at [826, 215] on input "text" at bounding box center [838, 222] width 151 height 31
paste input "0109563"
type input "0109563"
click at [902, 104] on button "Search" at bounding box center [888, 106] width 57 height 30
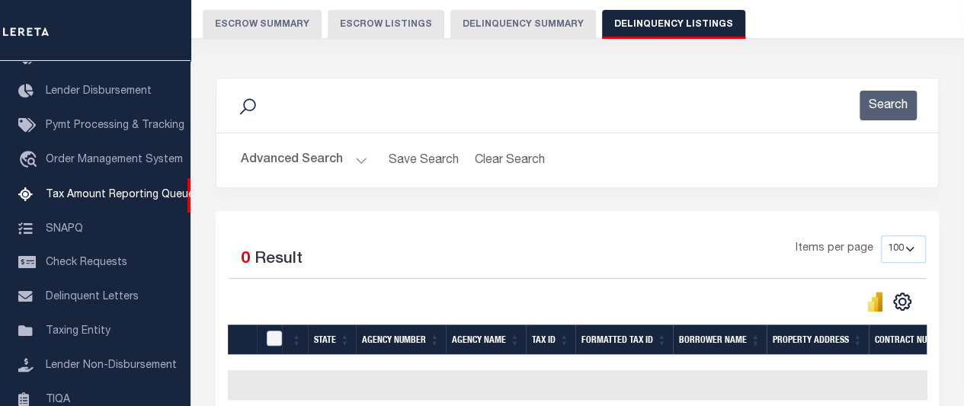
click at [350, 162] on button "Advanced Search" at bounding box center [304, 161] width 127 height 30
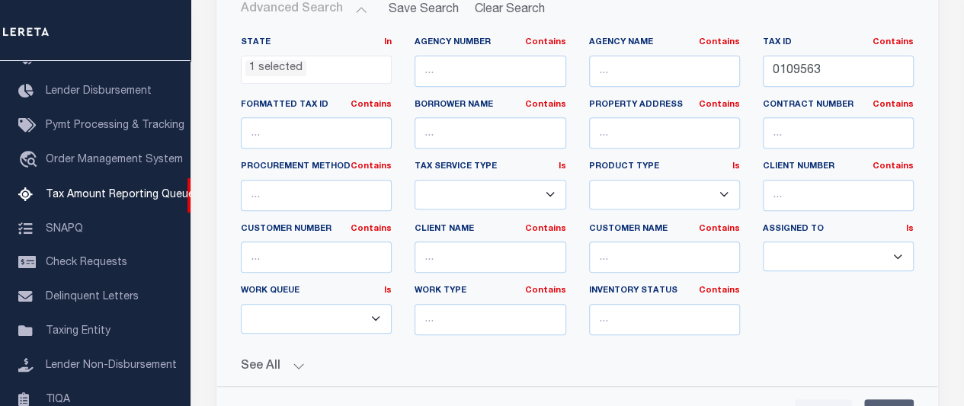
scroll to position [283, 0]
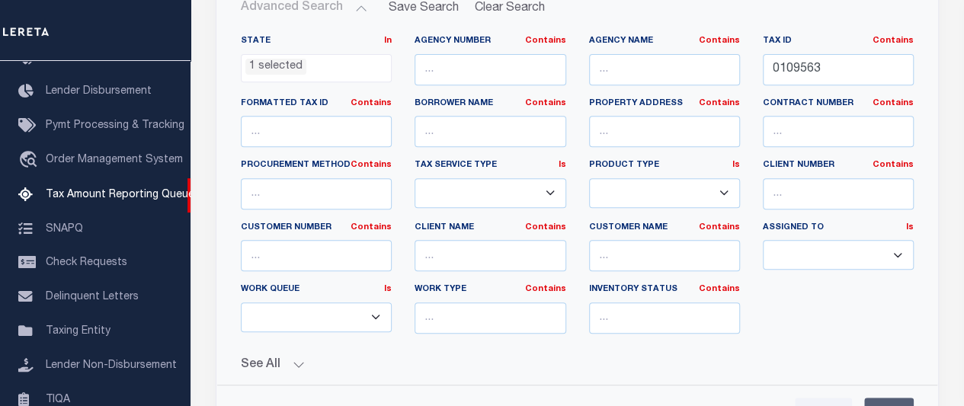
click at [549, 191] on select "--Select-- ESCROW NonESCROW" at bounding box center [490, 193] width 151 height 30
click at [841, 330] on div "State In In AK AL AR AZ CA CO CT DC DE FL GA GU HI IA ID IL IN KS KY LA MA MD M…" at bounding box center [577, 190] width 696 height 311
click at [722, 190] on select "--ALL-- Escrow PayBack Escrow Pay Direct DTRACK Annual Delinquency" at bounding box center [664, 193] width 151 height 30
click at [835, 306] on div "State In In AK AL AR AZ CA CO CT DC DE FL GA GU HI IA ID IL IN KS KY LA MA MD M…" at bounding box center [577, 190] width 696 height 311
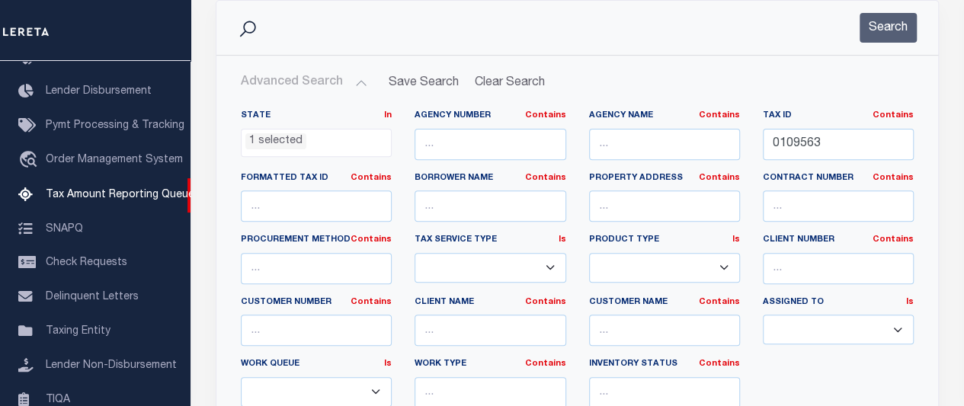
scroll to position [207, 0]
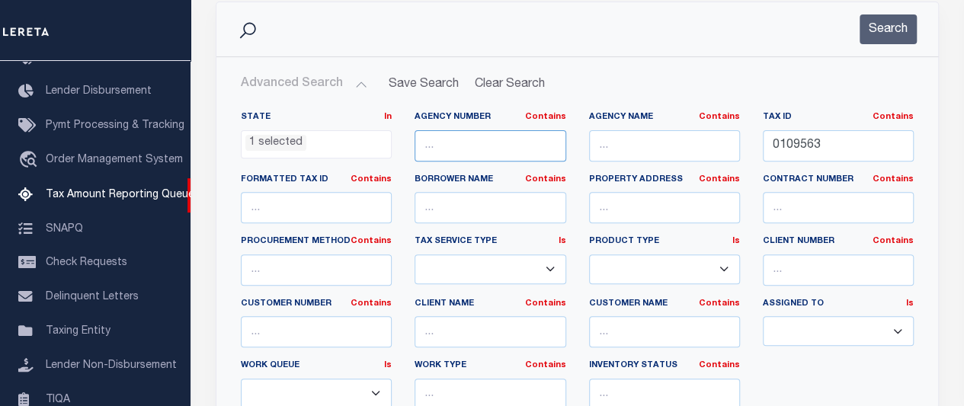
click at [509, 133] on input "text" at bounding box center [490, 145] width 151 height 31
click at [554, 258] on select "--Select-- ESCROW NonESCROW" at bounding box center [490, 270] width 151 height 30
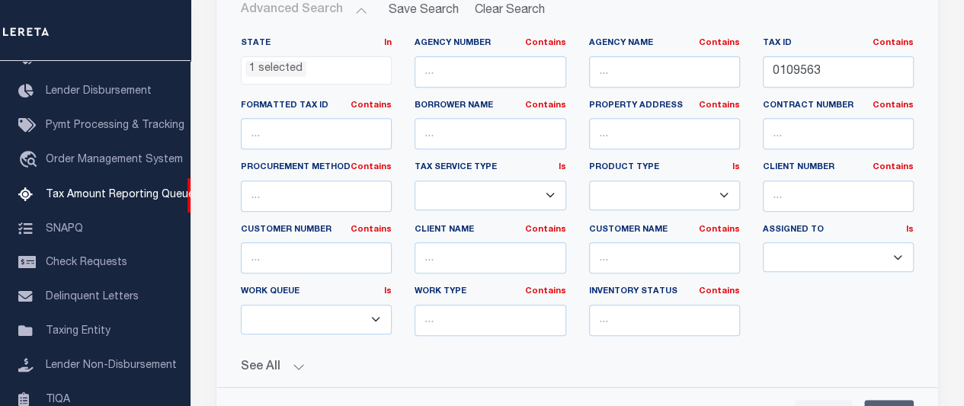
scroll to position [283, 0]
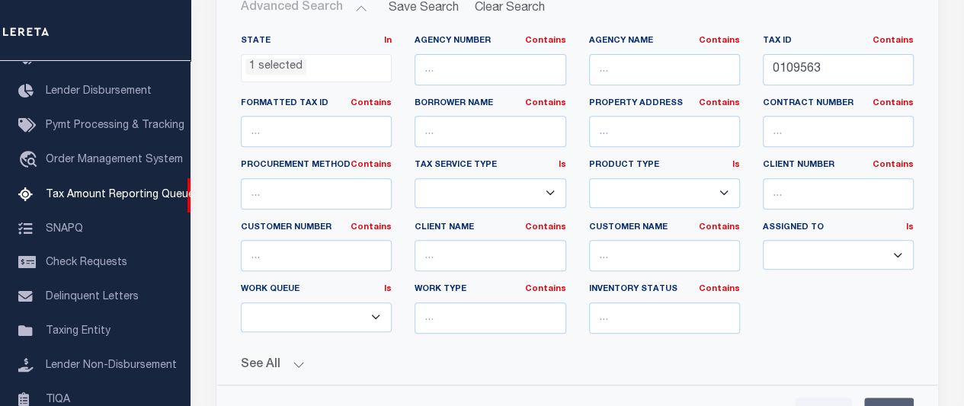
click at [814, 348] on div "See All" at bounding box center [577, 359] width 673 height 27
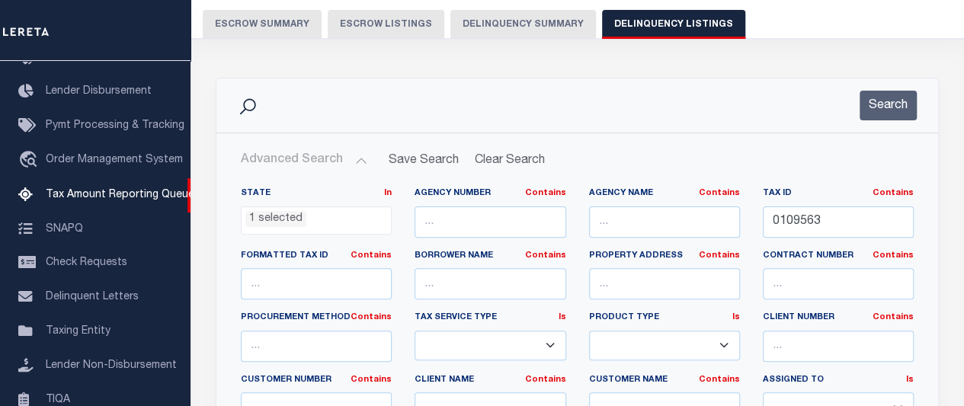
click at [309, 214] on ul "1 selected" at bounding box center [316, 217] width 149 height 21
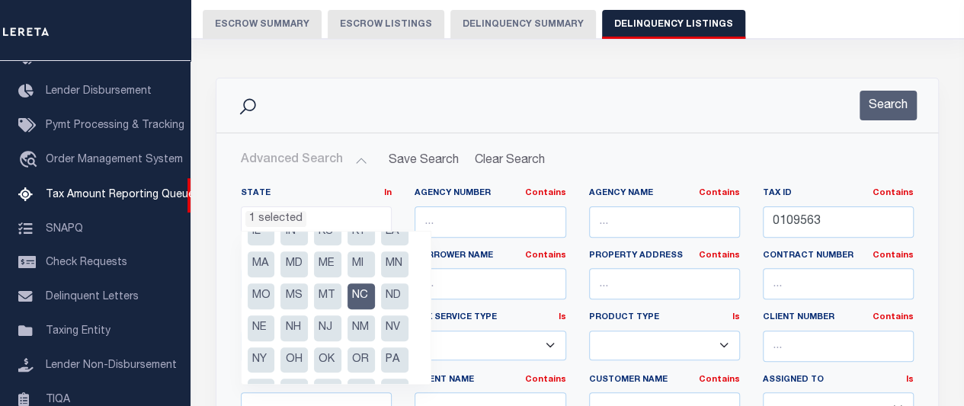
scroll to position [0, 0]
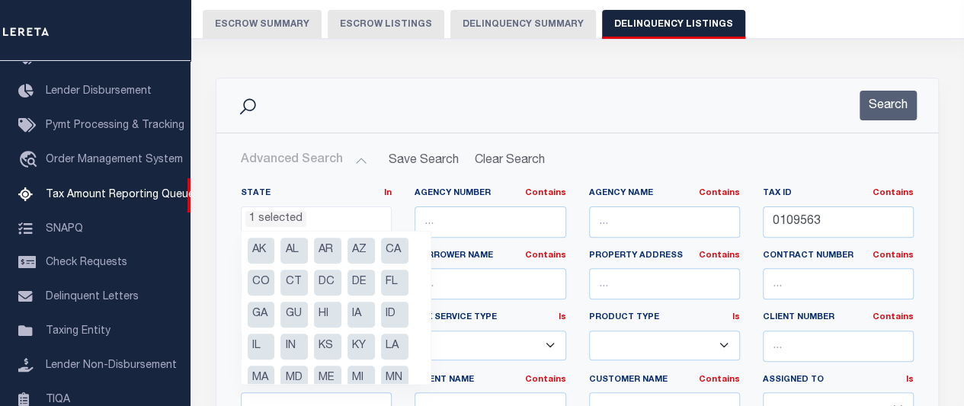
click at [314, 218] on ul "1 selected" at bounding box center [316, 217] width 149 height 21
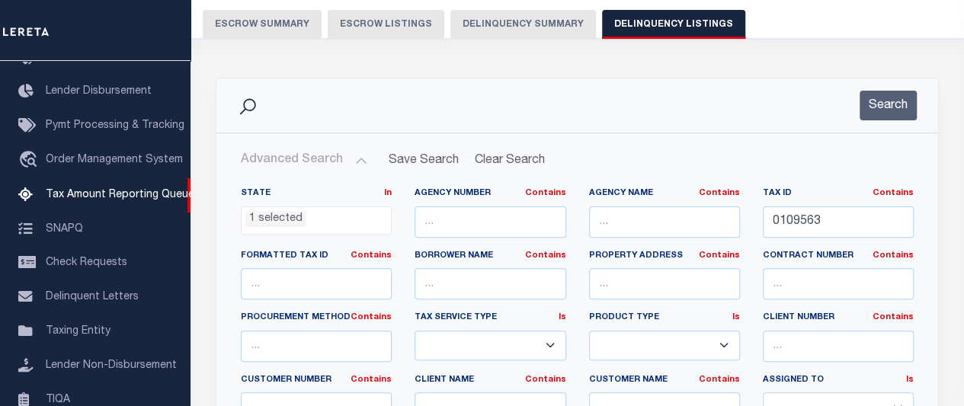
click at [313, 217] on ul "1 selected" at bounding box center [316, 217] width 149 height 21
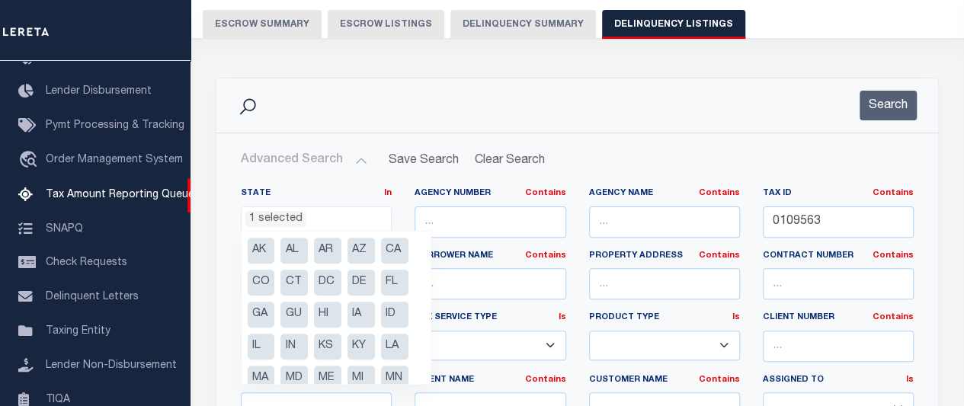
scroll to position [114, 0]
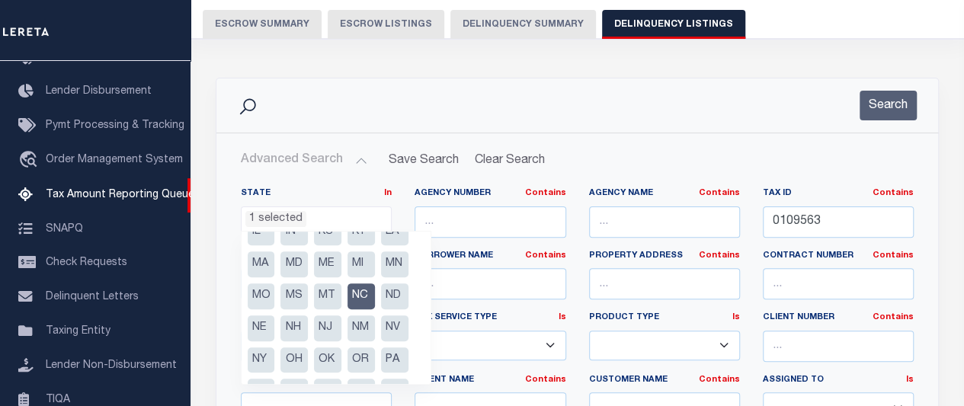
drag, startPoint x: 313, startPoint y: 217, endPoint x: 248, endPoint y: 218, distance: 64.8
click at [248, 218] on ul "1 selected" at bounding box center [316, 217] width 149 height 21
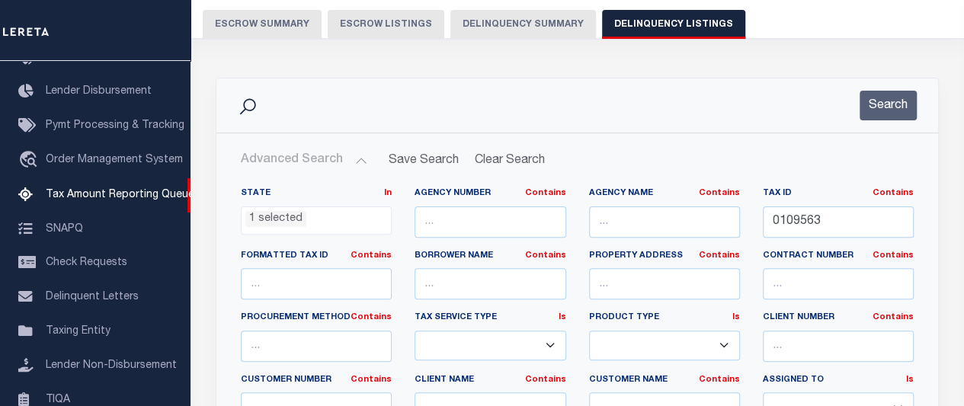
click at [306, 215] on ul "1 selected" at bounding box center [316, 217] width 149 height 21
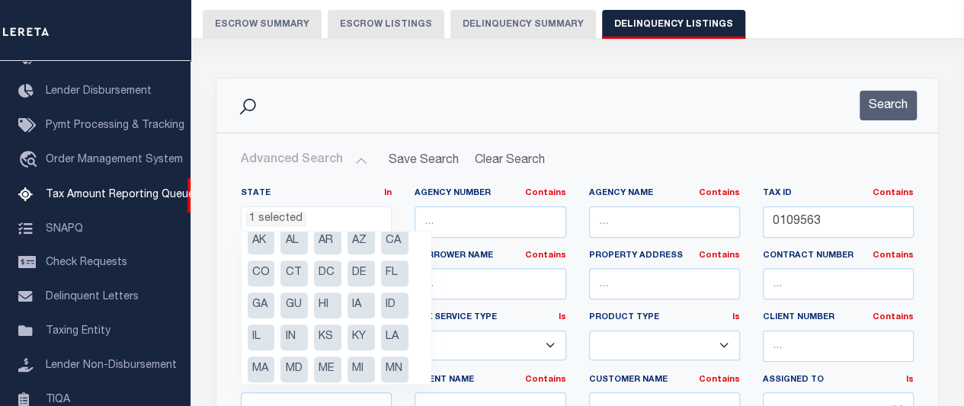
scroll to position [0, 0]
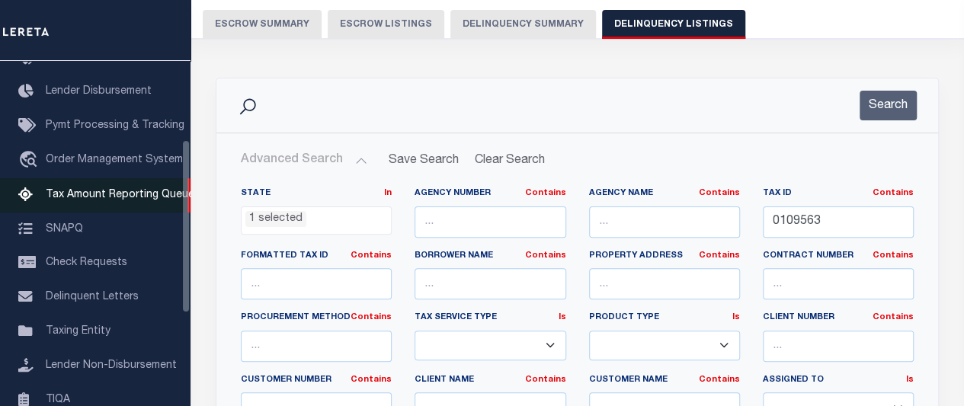
click at [65, 200] on span "Tax Amount Reporting Queue" at bounding box center [120, 195] width 149 height 11
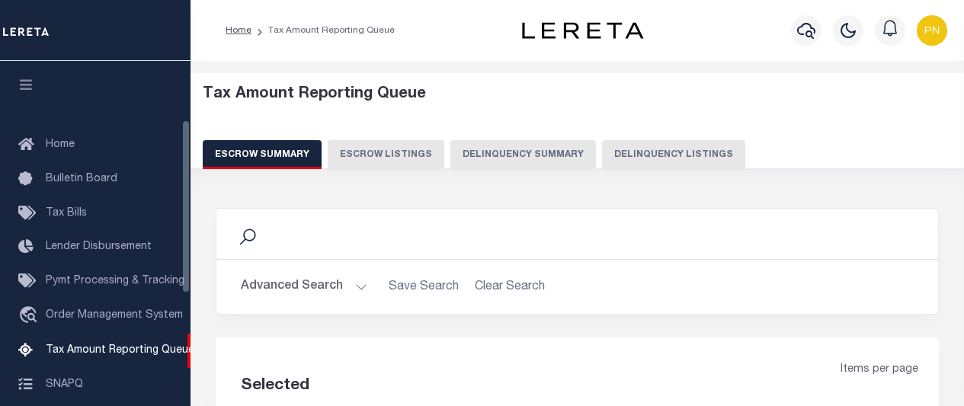
click at [680, 155] on button "Delinquency Listings" at bounding box center [673, 154] width 143 height 29
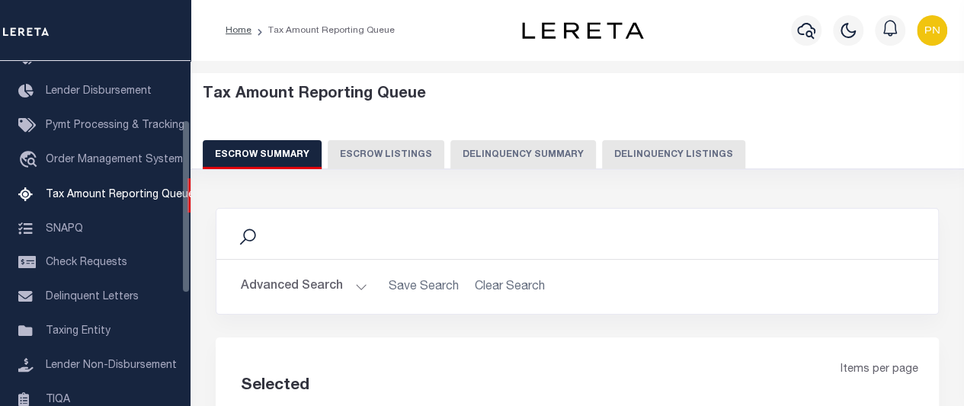
select select "NC"
select select "[PERSON_NAME]"
select select "100"
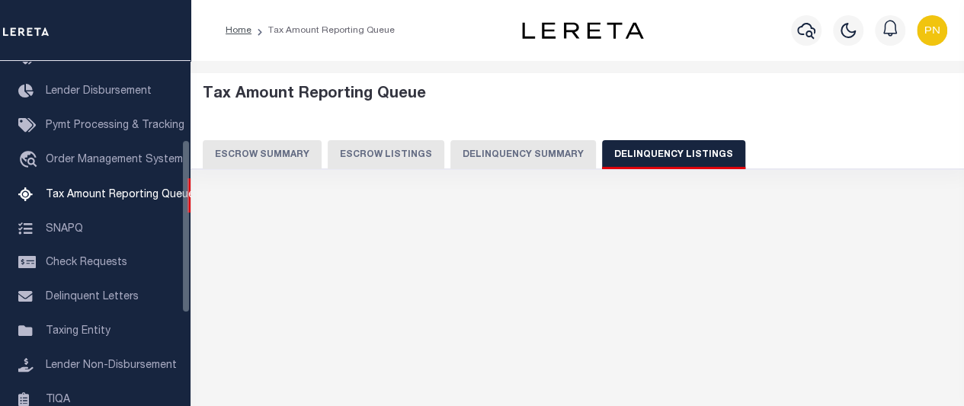
select select "100"
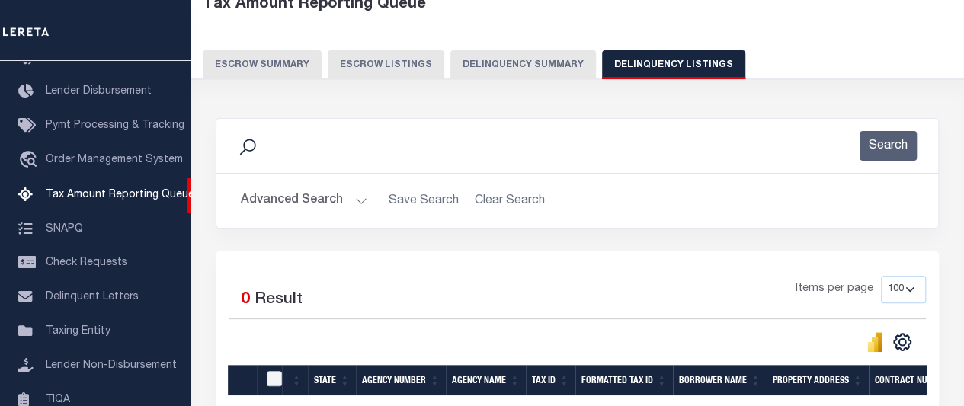
scroll to position [152, 0]
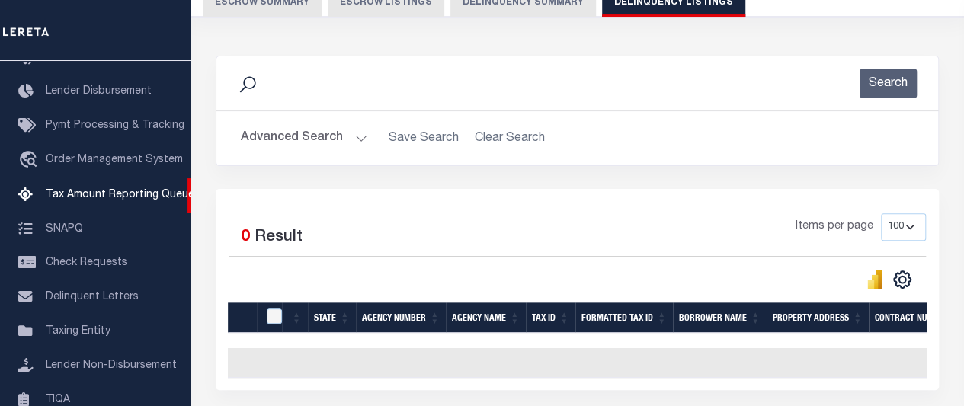
click at [349, 142] on button "Advanced Search" at bounding box center [304, 138] width 127 height 30
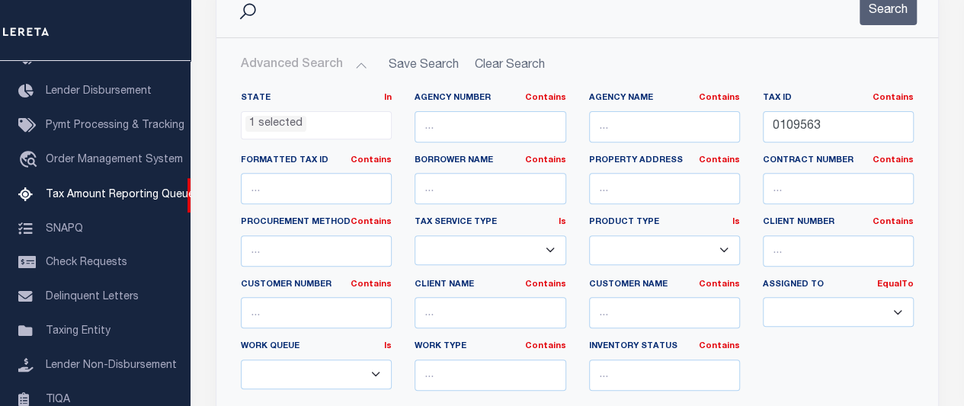
scroll to position [229, 0]
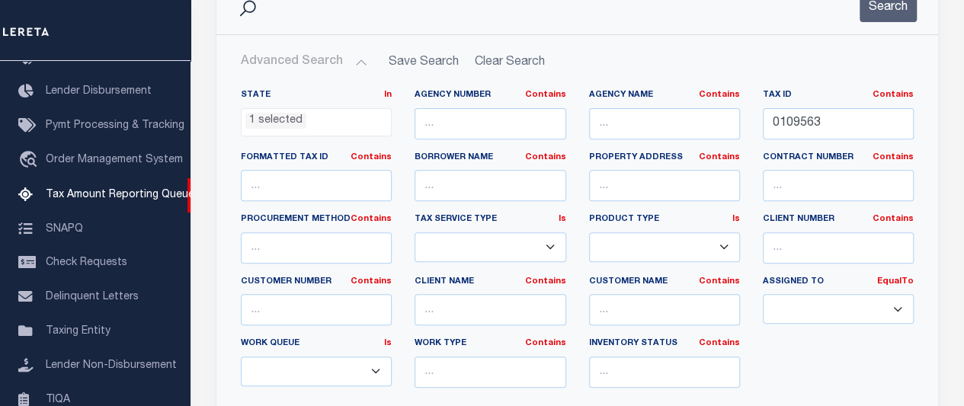
click at [899, 306] on select "--Unassigned-- --Others-- --Unassigned-- [PERSON_NAME] [PERSON_NAME] [PERSON_NA…" at bounding box center [838, 309] width 151 height 30
click at [518, 22] on div "Search" at bounding box center [577, 7] width 722 height 54
click at [290, 122] on li "1 selected" at bounding box center [275, 121] width 61 height 17
click at [271, 120] on li "1 selected" at bounding box center [275, 121] width 61 height 17
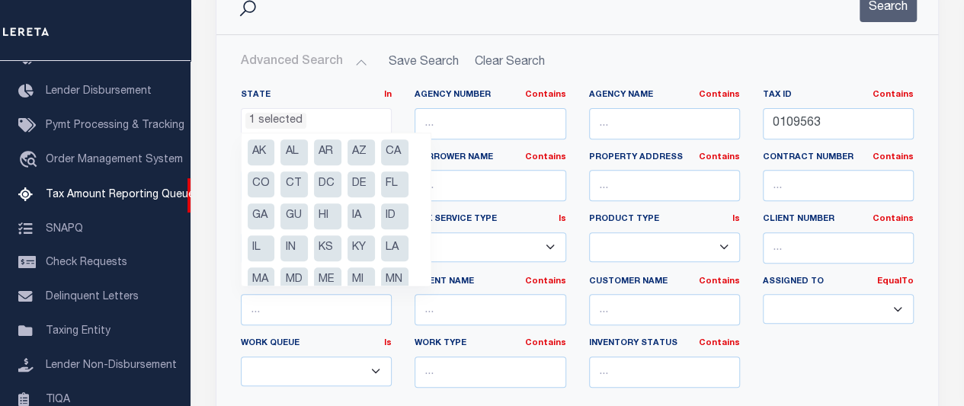
click at [271, 120] on li "1 selected" at bounding box center [275, 121] width 61 height 17
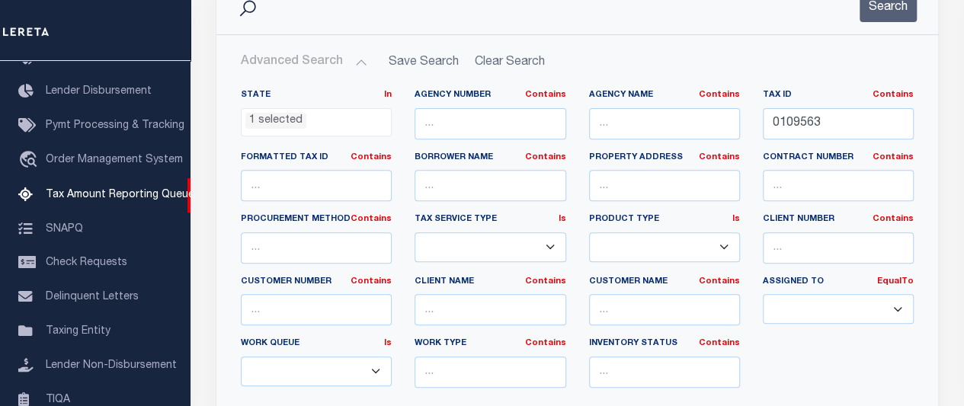
click at [271, 120] on li "1 selected" at bounding box center [275, 121] width 61 height 17
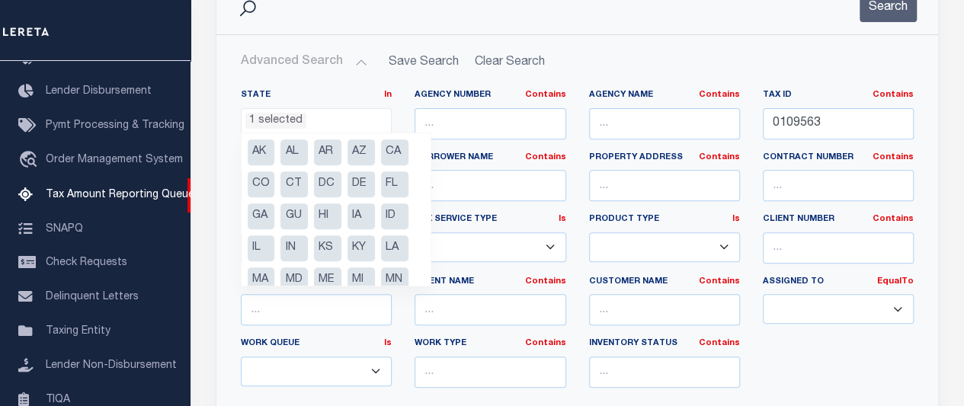
scroll to position [146, 0]
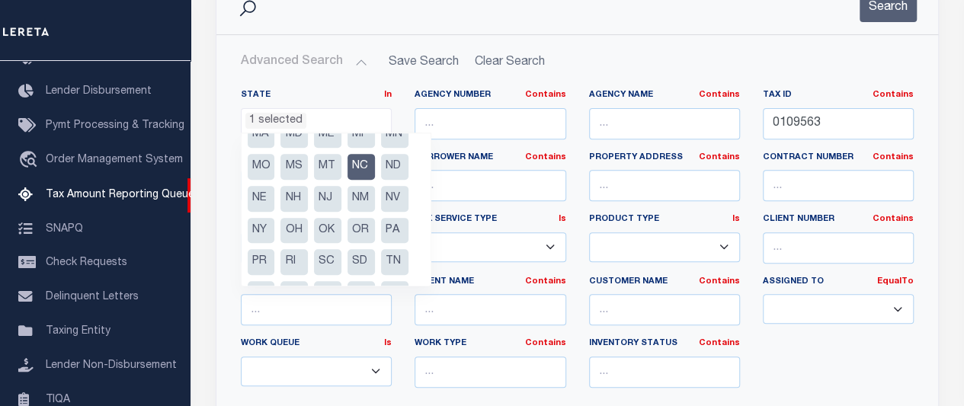
click at [360, 168] on li "NC" at bounding box center [361, 167] width 27 height 26
select select
click at [225, 98] on div "State In In AK AL AR AZ CA CO CT DC DE FL GA GU HI IA ID IL IN KS [GEOGRAPHIC_D…" at bounding box center [577, 252] width 720 height 350
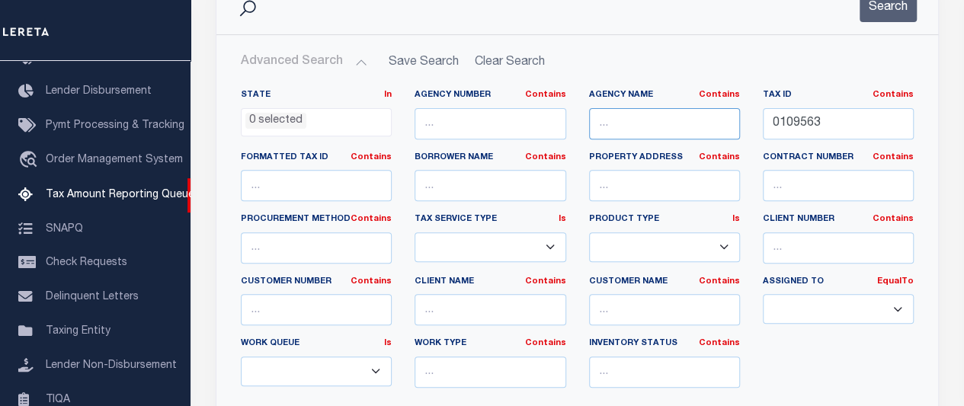
click at [685, 122] on input "text" at bounding box center [664, 123] width 151 height 31
paste input "[GEOGRAPHIC_DATA]"
type input "[GEOGRAPHIC_DATA]"
click at [886, 12] on button "Search" at bounding box center [888, 7] width 57 height 30
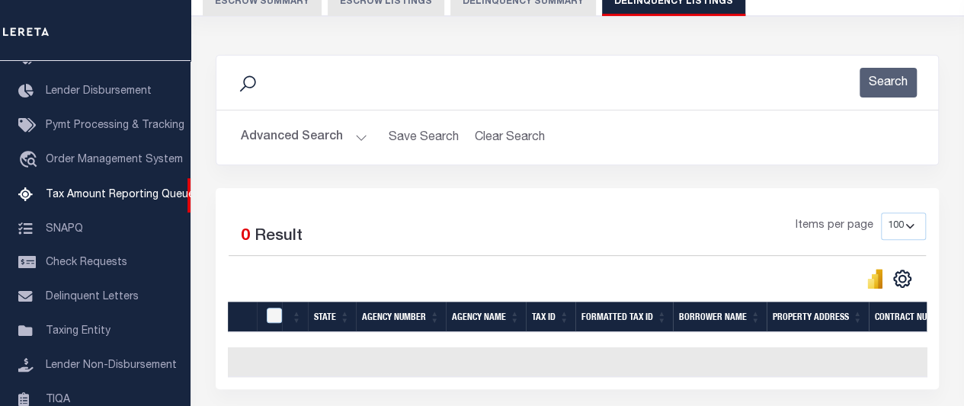
scroll to position [152, 0]
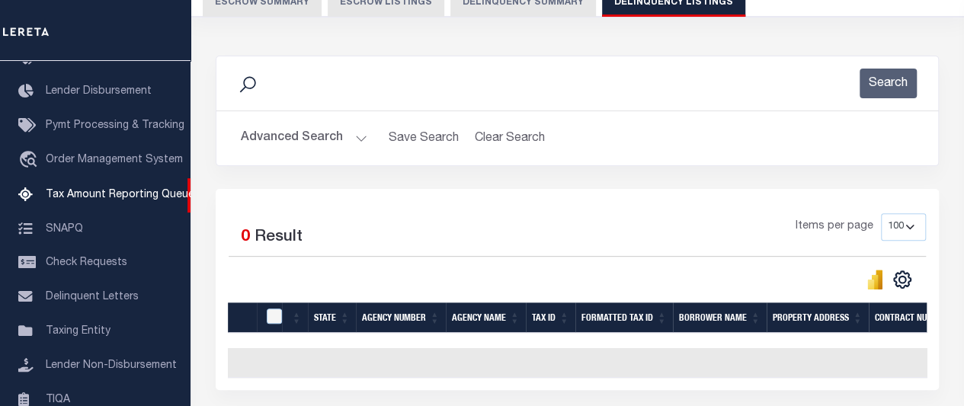
click at [352, 142] on button "Advanced Search" at bounding box center [304, 138] width 127 height 30
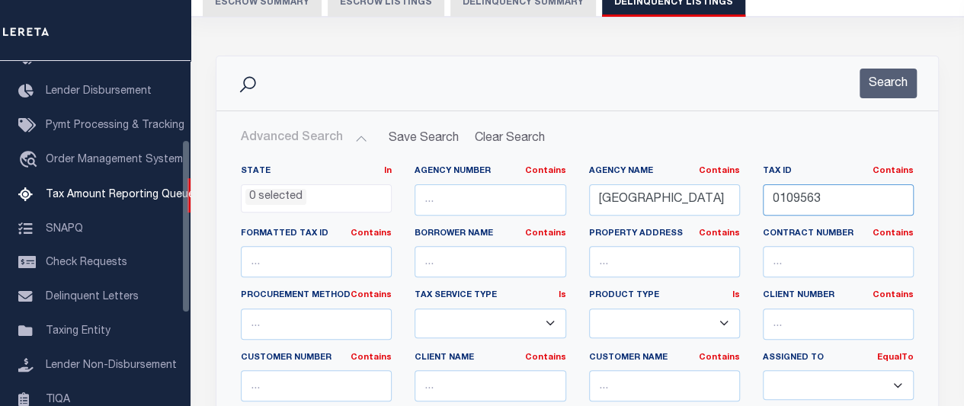
click at [781, 198] on input "0109563" at bounding box center [838, 199] width 151 height 31
type input "109563"
click at [886, 75] on button "Search" at bounding box center [888, 84] width 57 height 30
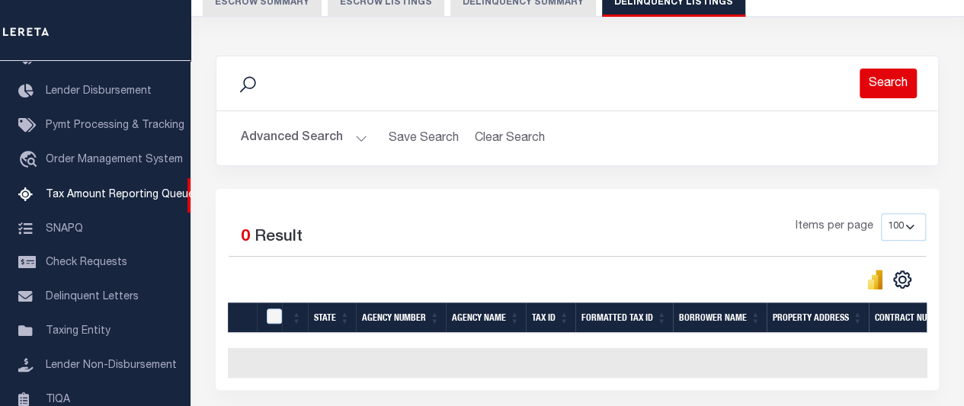
click at [900, 77] on button "Search" at bounding box center [888, 84] width 57 height 30
click at [351, 138] on button "Advanced Search" at bounding box center [304, 138] width 127 height 30
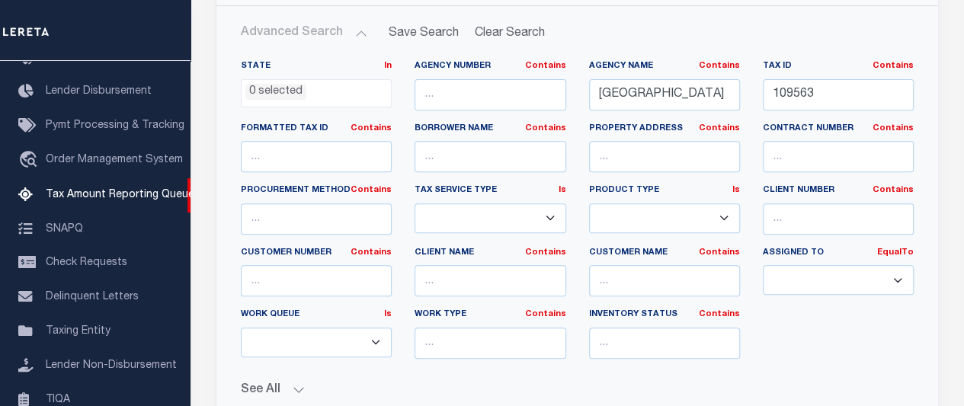
scroll to position [305, 0]
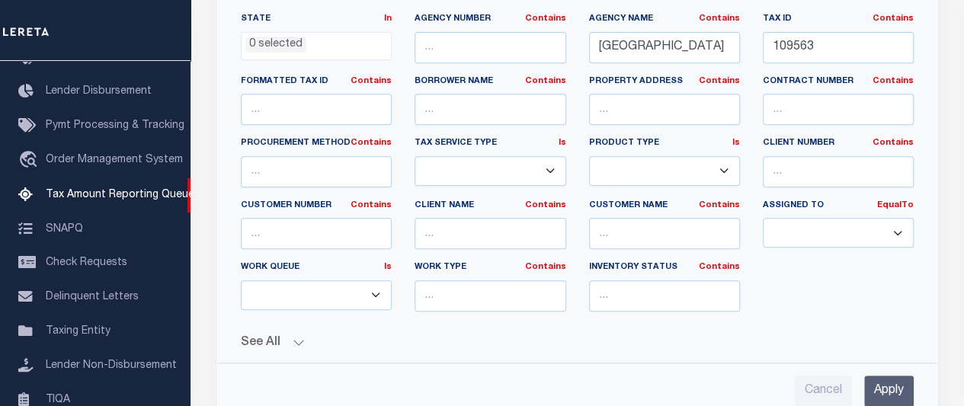
click at [895, 226] on select "--Unassigned-- --Others-- --Unassigned-- [PERSON_NAME] [PERSON_NAME] [PERSON_NA…" at bounding box center [838, 233] width 151 height 30
select select "--Unassigned--"
click at [763, 218] on select "--Unassigned-- --Others-- --Unassigned-- [PERSON_NAME] [PERSON_NAME] [PERSON_NA…" at bounding box center [838, 233] width 151 height 30
drag, startPoint x: 902, startPoint y: 229, endPoint x: 902, endPoint y: 217, distance: 12.2
click at [902, 229] on select "--Unassigned-- --Others-- --Unassigned-- [PERSON_NAME] [PERSON_NAME] [PERSON_NA…" at bounding box center [838, 233] width 151 height 30
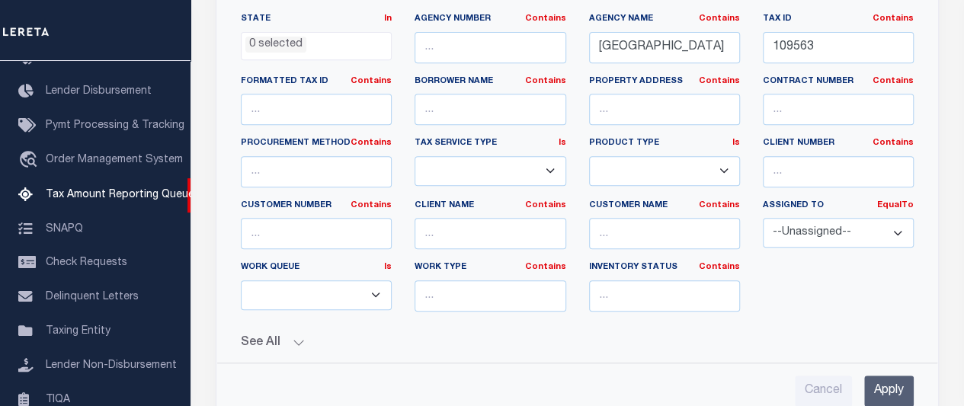
select select
click at [763, 218] on select "--Unassigned-- --Others-- --Unassigned-- [PERSON_NAME] [PERSON_NAME] [PERSON_NA…" at bounding box center [838, 233] width 151 height 30
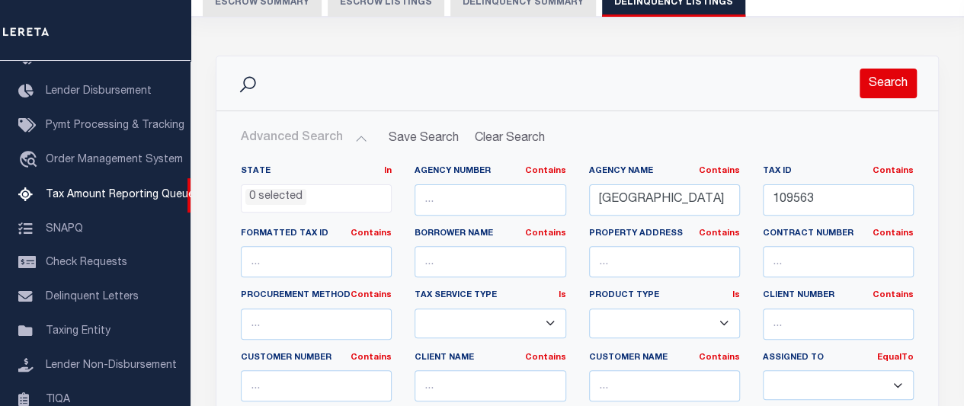
click at [879, 85] on button "Search" at bounding box center [888, 84] width 57 height 30
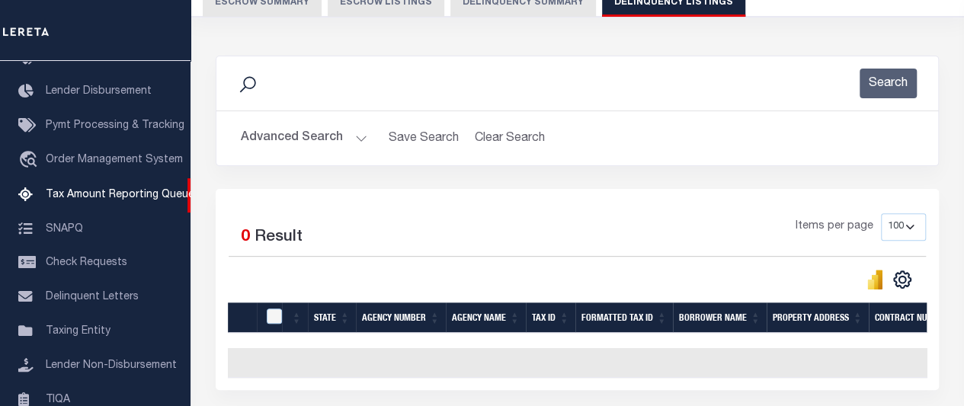
click at [328, 137] on button "Advanced Search" at bounding box center [304, 138] width 127 height 30
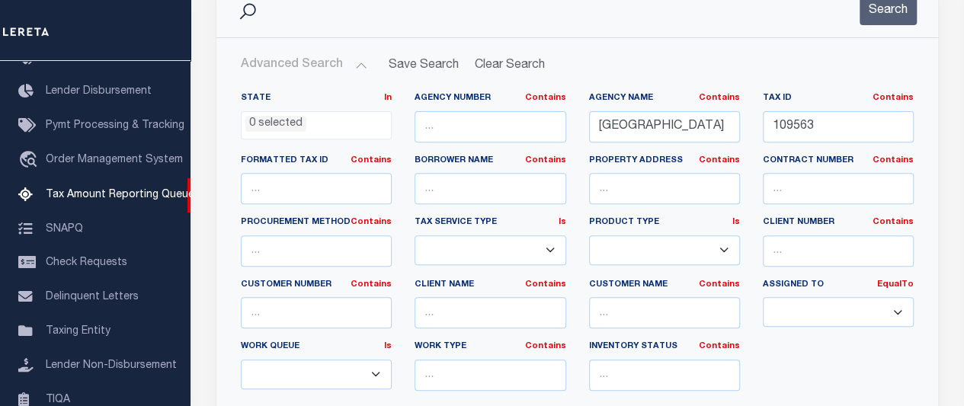
scroll to position [229, 0]
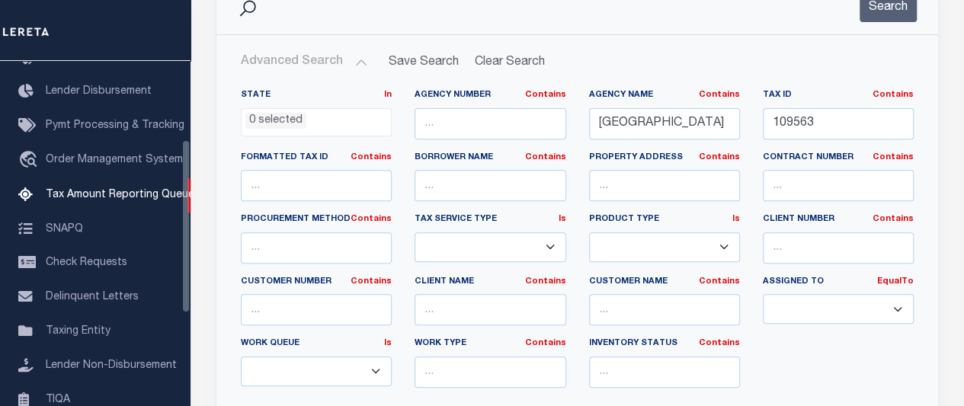
click at [316, 125] on ul "0 selected" at bounding box center [316, 119] width 149 height 21
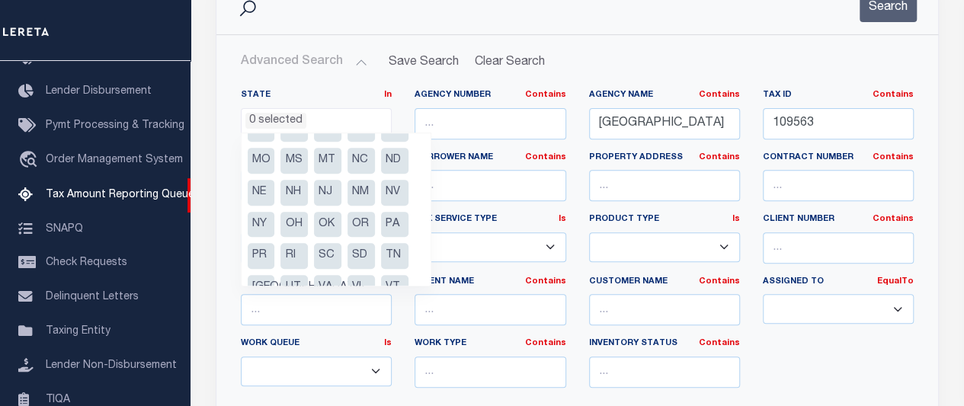
scroll to position [152, 0]
click at [370, 160] on li "NC" at bounding box center [361, 160] width 27 height 26
select select "NC"
click at [900, 13] on button "Search" at bounding box center [888, 7] width 57 height 30
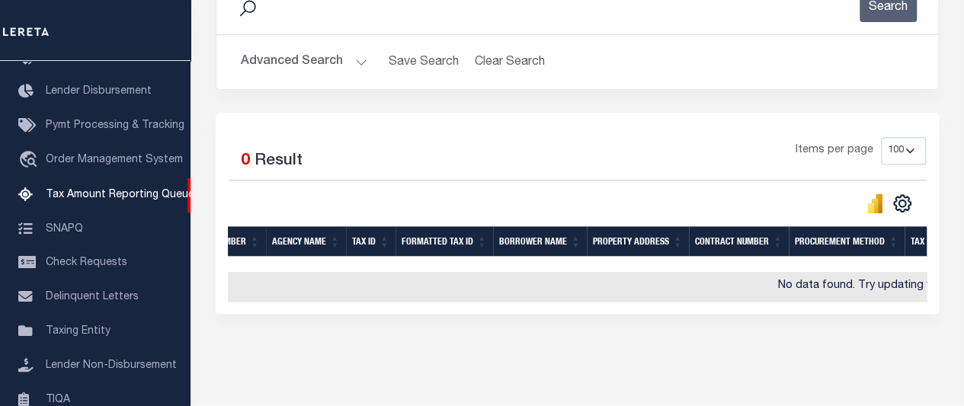
scroll to position [0, 0]
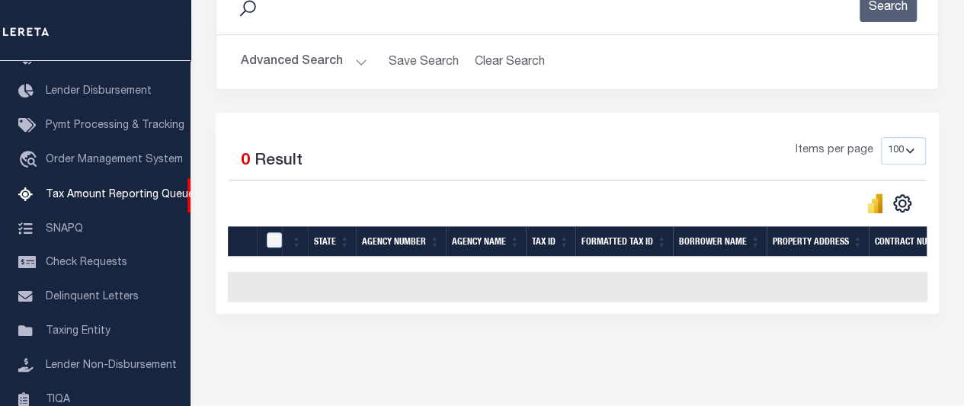
click at [357, 59] on button "Advanced Search" at bounding box center [304, 62] width 127 height 30
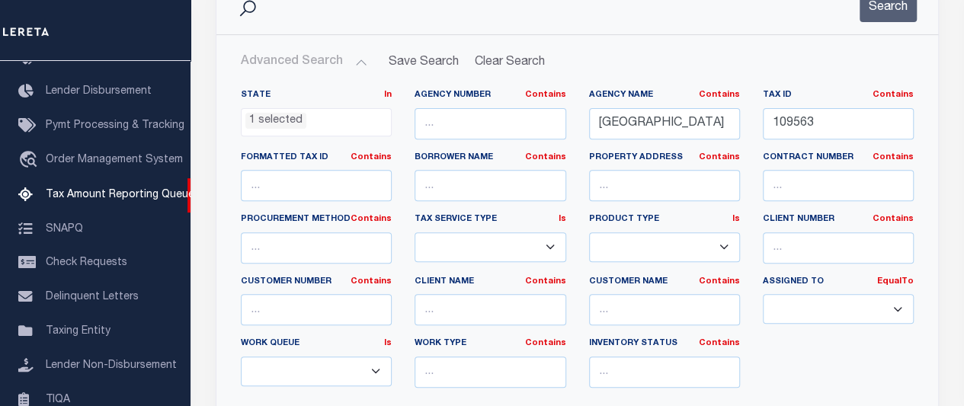
click at [354, 118] on ul "1 selected" at bounding box center [316, 119] width 149 height 21
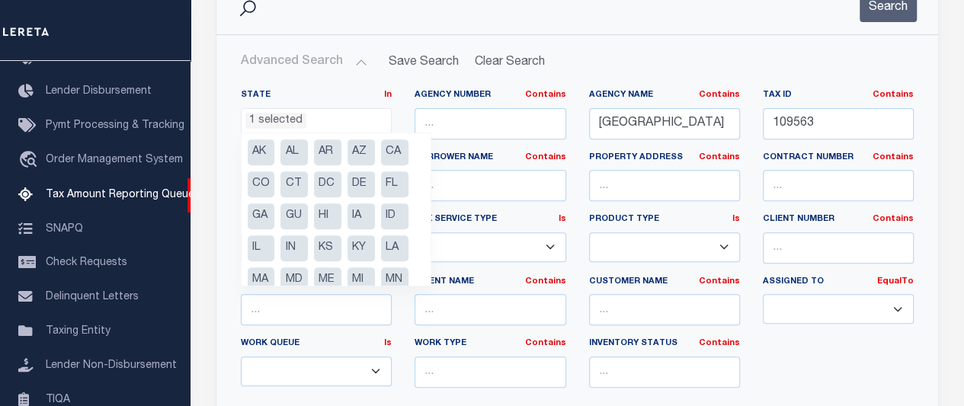
scroll to position [114, 0]
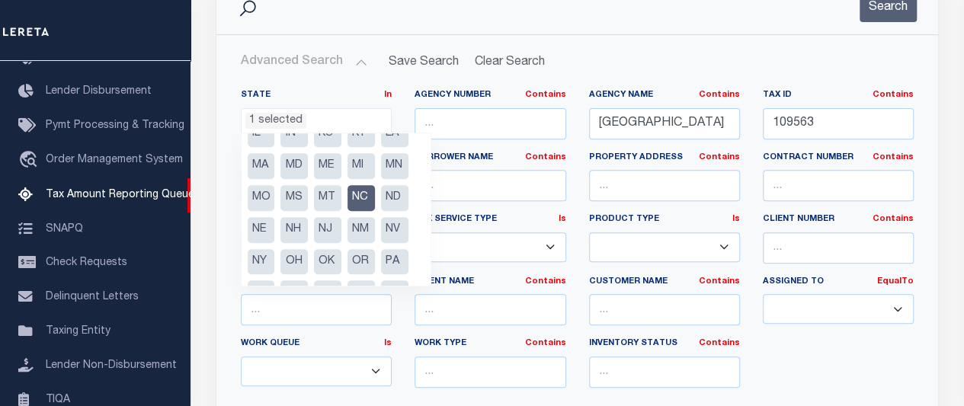
click at [364, 199] on li "NC" at bounding box center [361, 198] width 27 height 26
select select
click at [722, 123] on input "[GEOGRAPHIC_DATA]" at bounding box center [664, 123] width 151 height 31
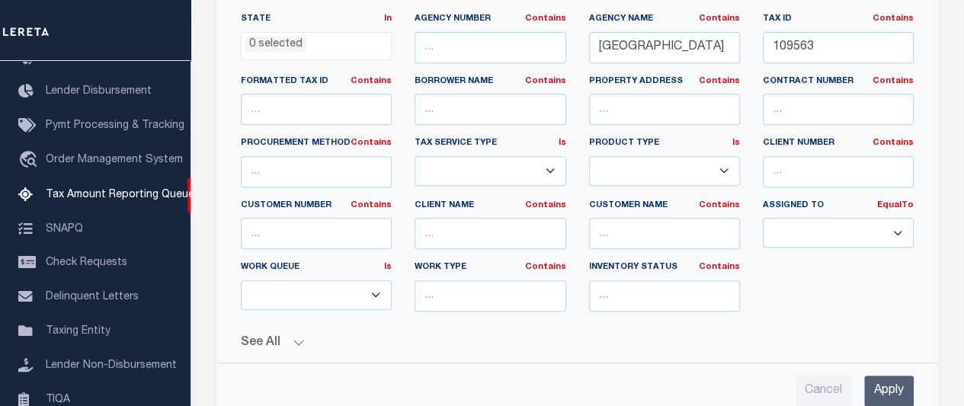
scroll to position [0, 0]
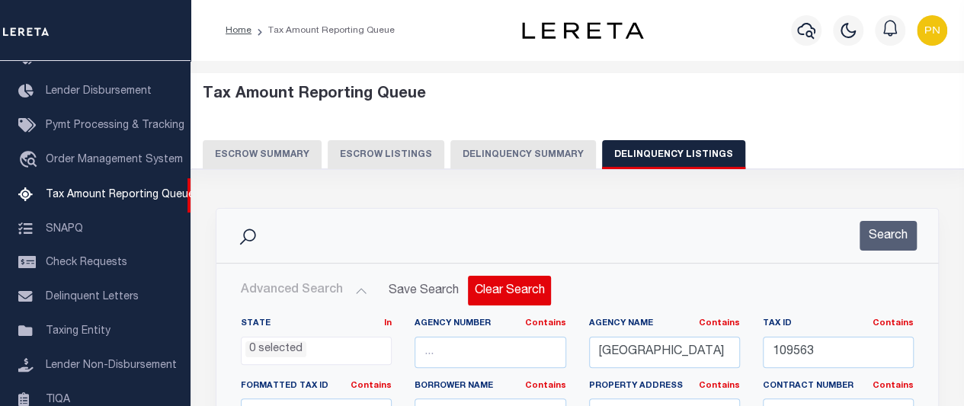
click at [511, 288] on button "Clear Search" at bounding box center [509, 291] width 83 height 30
select select
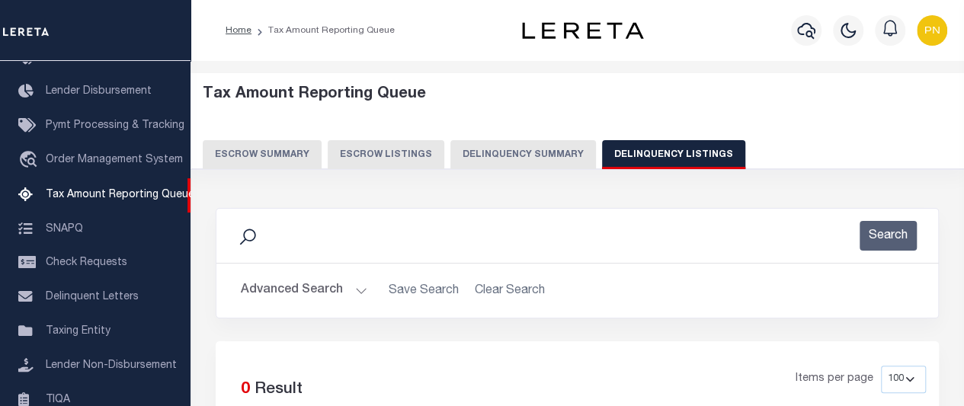
drag, startPoint x: 312, startPoint y: 296, endPoint x: 345, endPoint y: 287, distance: 34.2
click at [313, 295] on button "Advanced Search" at bounding box center [304, 291] width 127 height 30
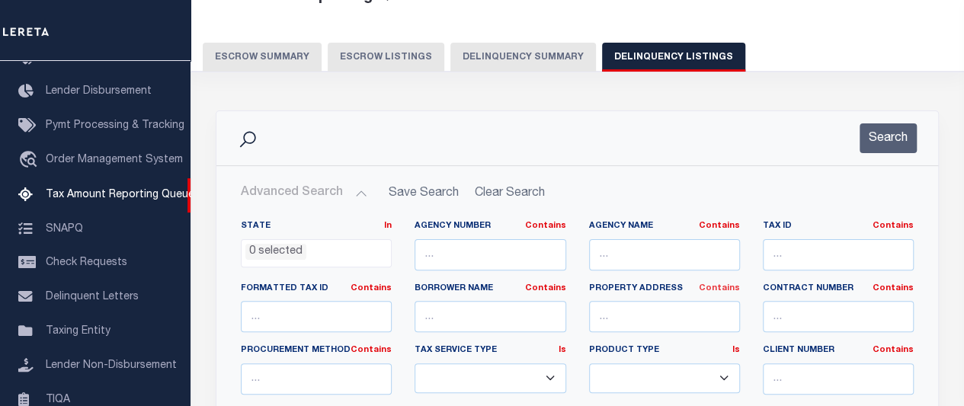
scroll to position [152, 0]
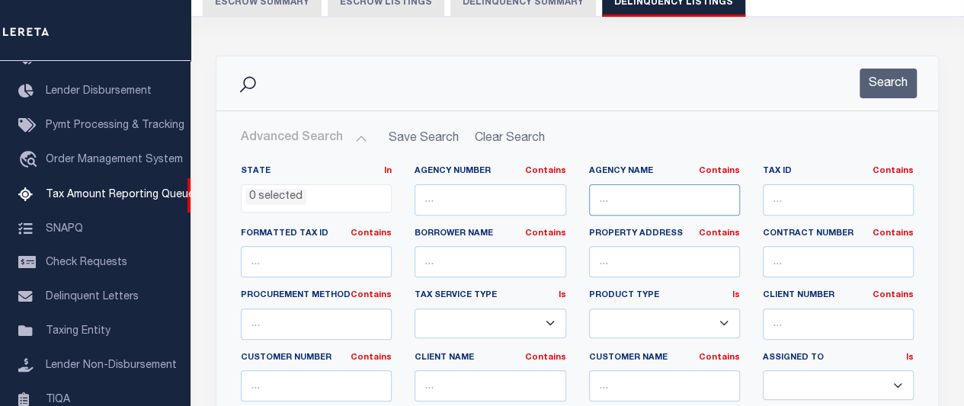
click at [658, 207] on input "text" at bounding box center [664, 199] width 151 height 31
click at [812, 187] on input "text" at bounding box center [838, 199] width 151 height 31
paste input "[GEOGRAPHIC_DATA]"
type input "[GEOGRAPHIC_DATA]"
click at [646, 200] on input "text" at bounding box center [664, 199] width 151 height 31
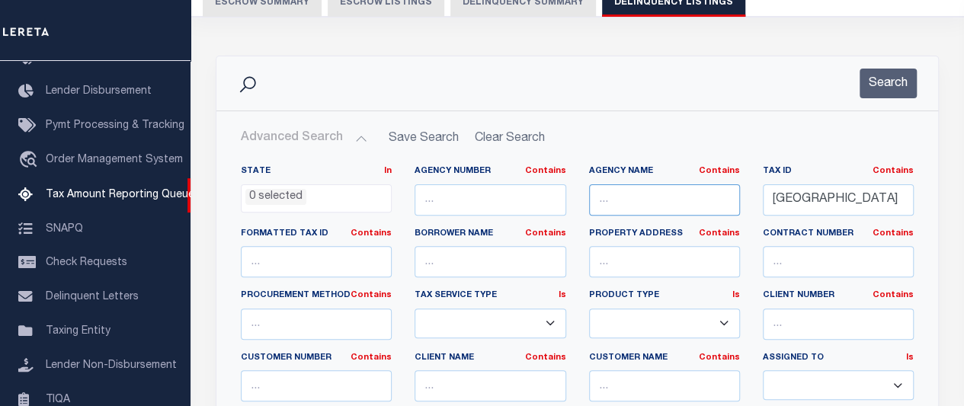
paste input "[GEOGRAPHIC_DATA]"
type input "[GEOGRAPHIC_DATA]"
drag, startPoint x: 888, startPoint y: 199, endPoint x: 757, endPoint y: 208, distance: 131.4
click at [757, 208] on div "Tax ID Contains Contains Is [GEOGRAPHIC_DATA]" at bounding box center [838, 196] width 174 height 62
click at [815, 202] on input "text" at bounding box center [838, 199] width 151 height 31
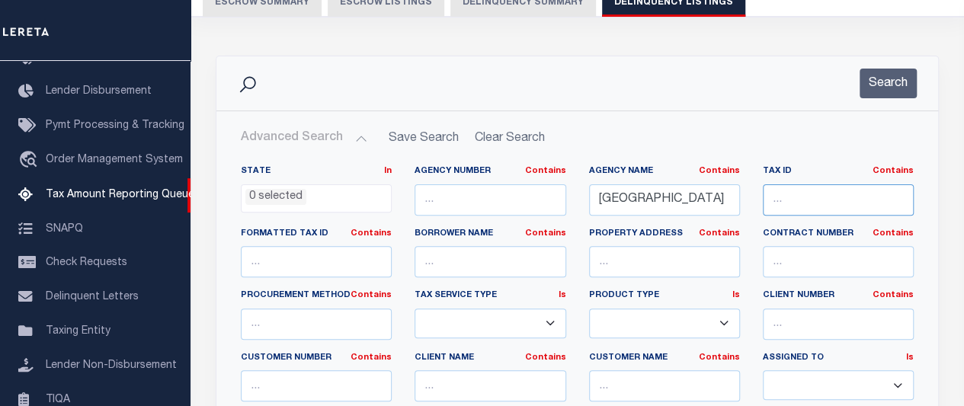
paste input "109563"
type input "109563"
click at [881, 85] on button "Search" at bounding box center [888, 84] width 57 height 30
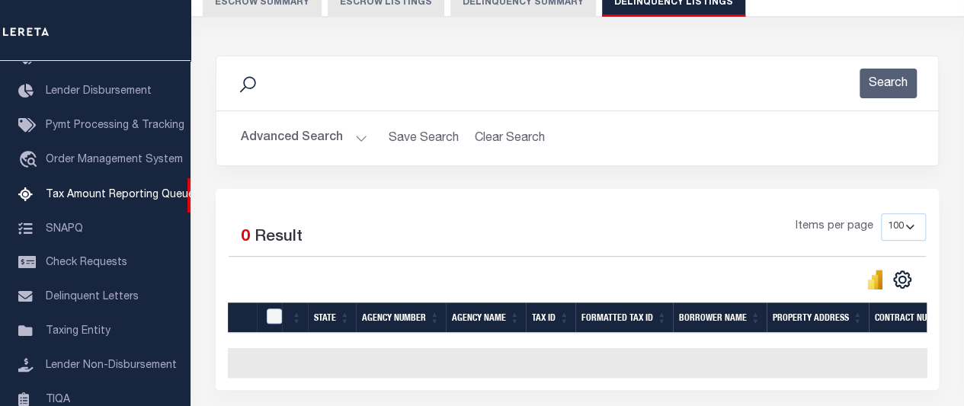
click at [314, 220] on div "Selected 0 Result" at bounding box center [307, 234] width 157 height 43
